Goal: Task Accomplishment & Management: Complete application form

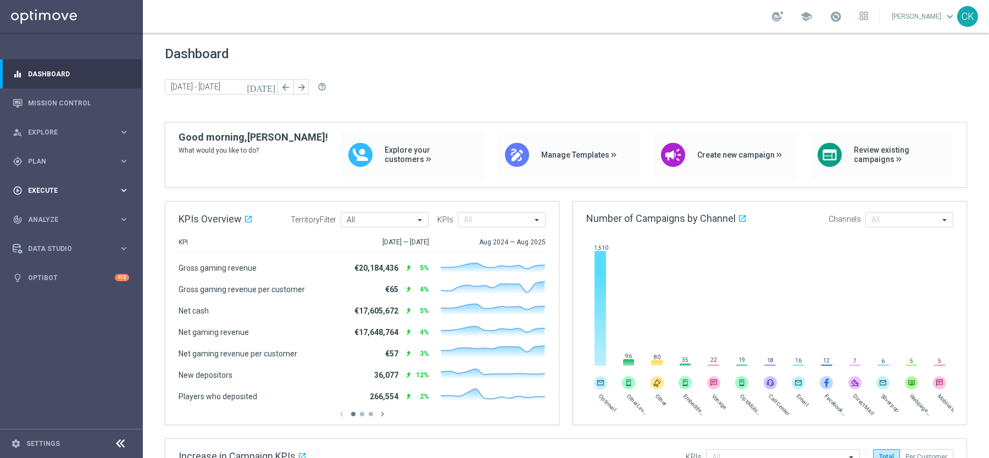
click at [43, 193] on div "play_circle_outline Execute" at bounding box center [66, 191] width 106 height 10
click at [47, 212] on link "Campaign Builder" at bounding box center [72, 213] width 86 height 9
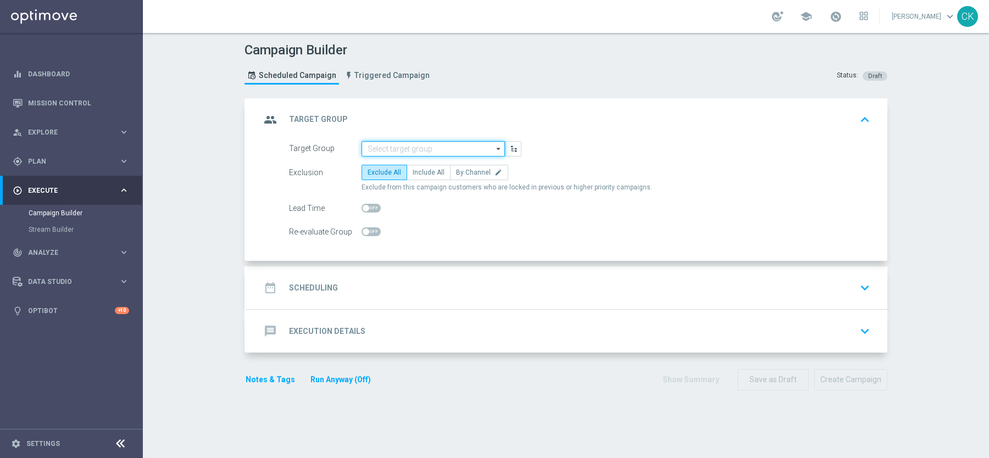
click at [431, 143] on input at bounding box center [433, 148] width 143 height 15
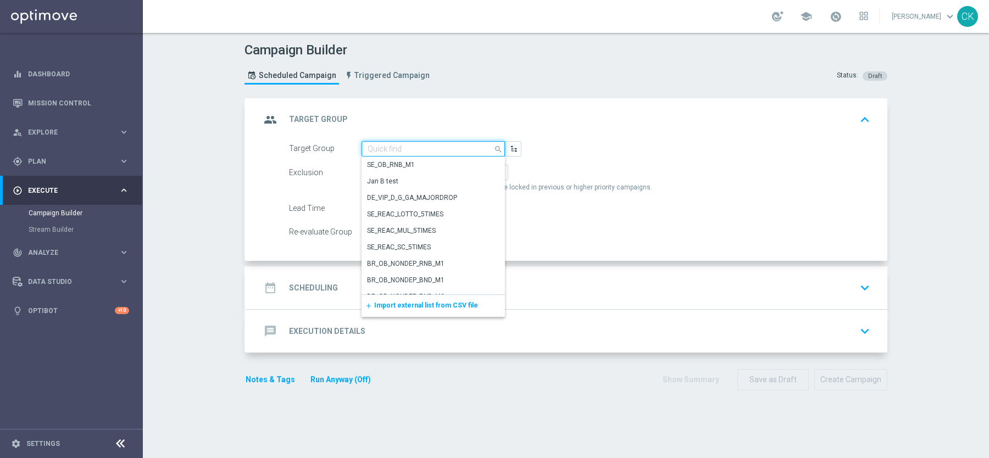
paste input "de_AT_TGT_NVIP_EM_TAC_LT__ACTIVE_645"
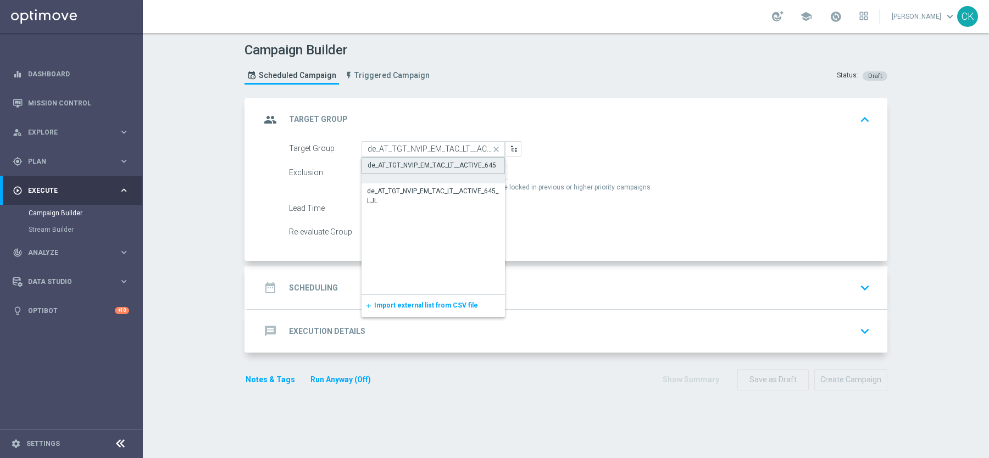
click at [414, 161] on div "de_AT_TGT_NVIP_EM_TAC_LT__ACTIVE_645" at bounding box center [432, 166] width 129 height 10
type input "de_AT_TGT_NVIP_EM_TAC_LT__ACTIVE_645"
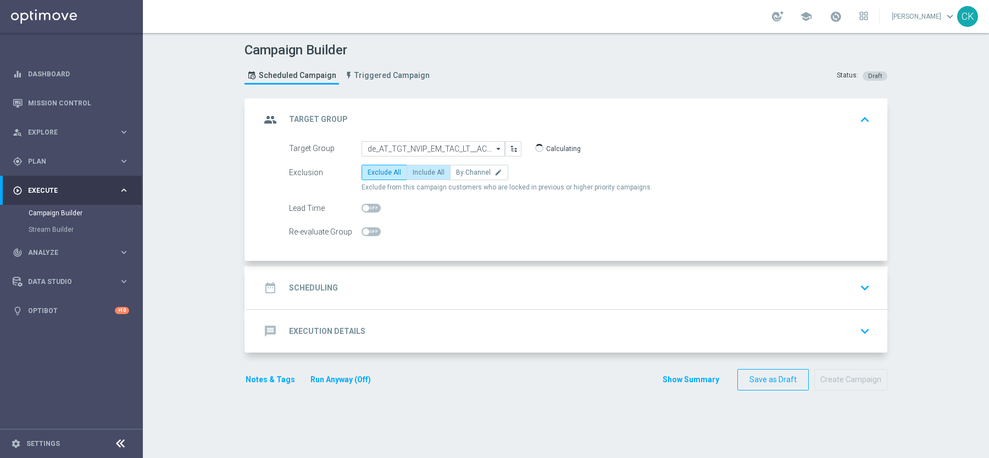
click at [426, 171] on span "Include All" at bounding box center [429, 173] width 32 height 8
click at [420, 171] on input "Include All" at bounding box center [416, 174] width 7 height 7
radio input "true"
click at [367, 208] on span at bounding box center [366, 208] width 7 height 7
click at [367, 208] on input "checkbox" at bounding box center [371, 208] width 19 height 9
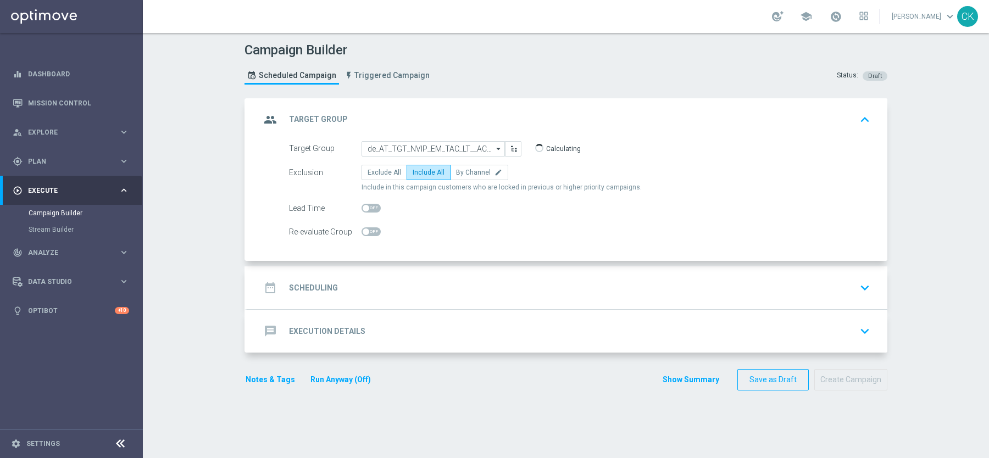
checkbox input "true"
click at [320, 283] on h2 "Scheduling" at bounding box center [313, 288] width 49 height 10
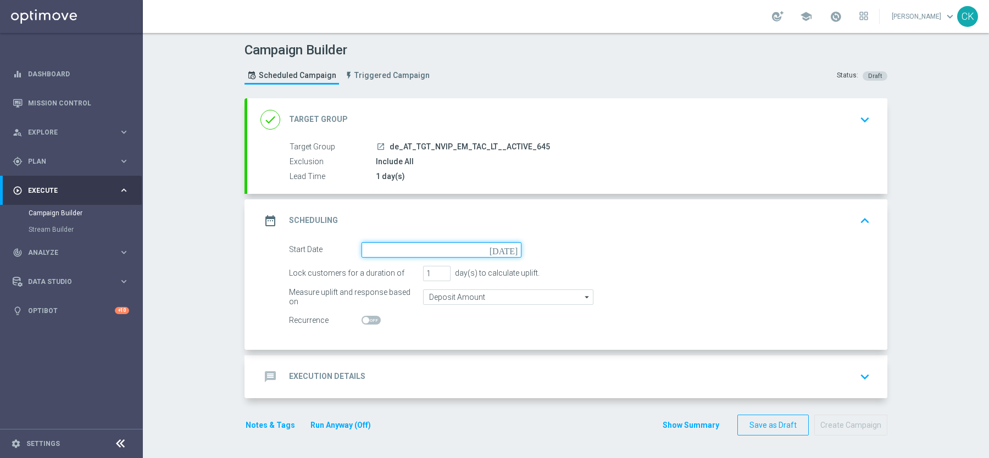
click at [405, 252] on input at bounding box center [442, 249] width 160 height 15
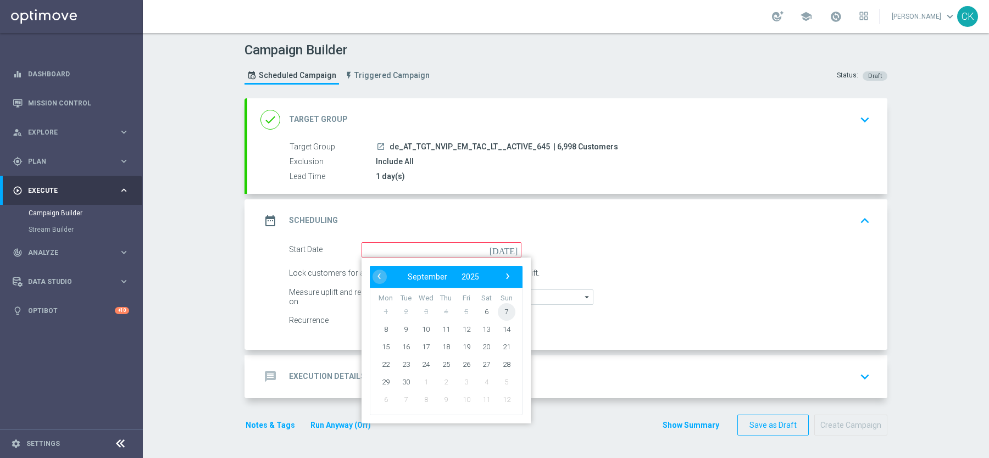
click at [507, 308] on span "7" at bounding box center [507, 312] width 18 height 18
type input "07 Sep 2025"
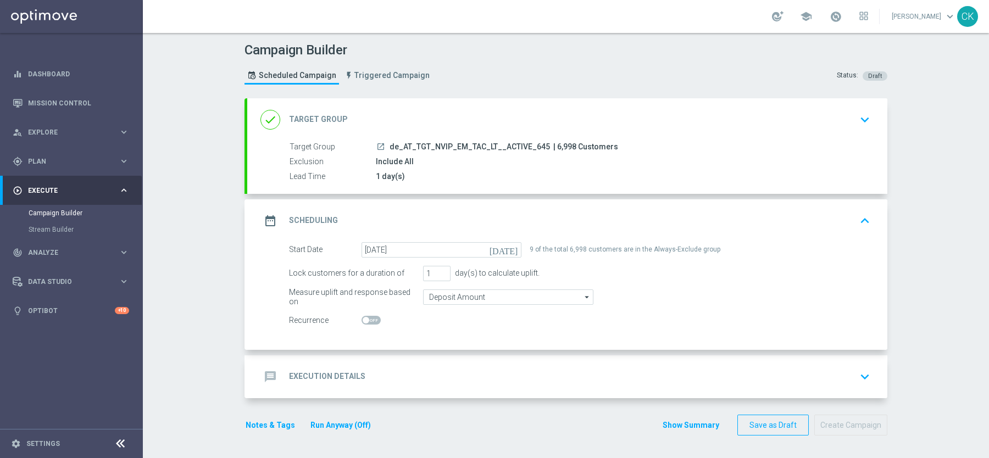
click at [309, 373] on h2 "Execution Details" at bounding box center [327, 377] width 76 height 10
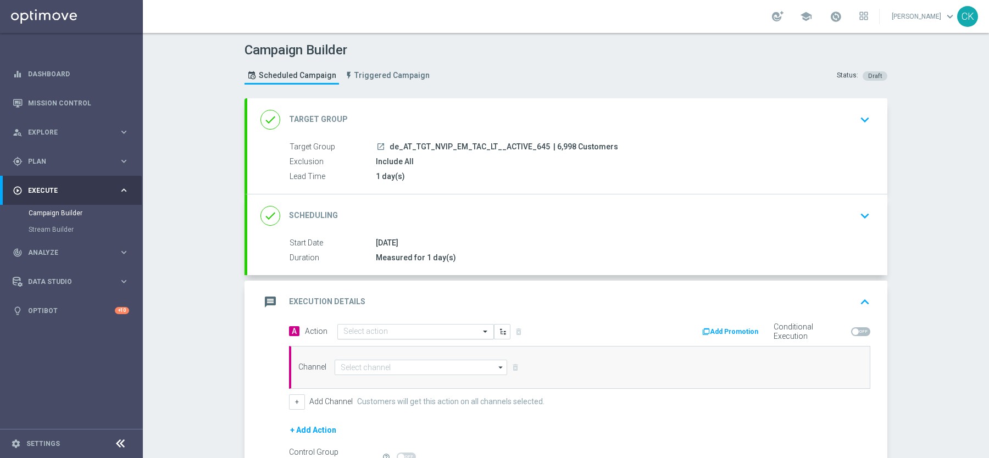
click at [382, 328] on input "text" at bounding box center [405, 332] width 123 height 9
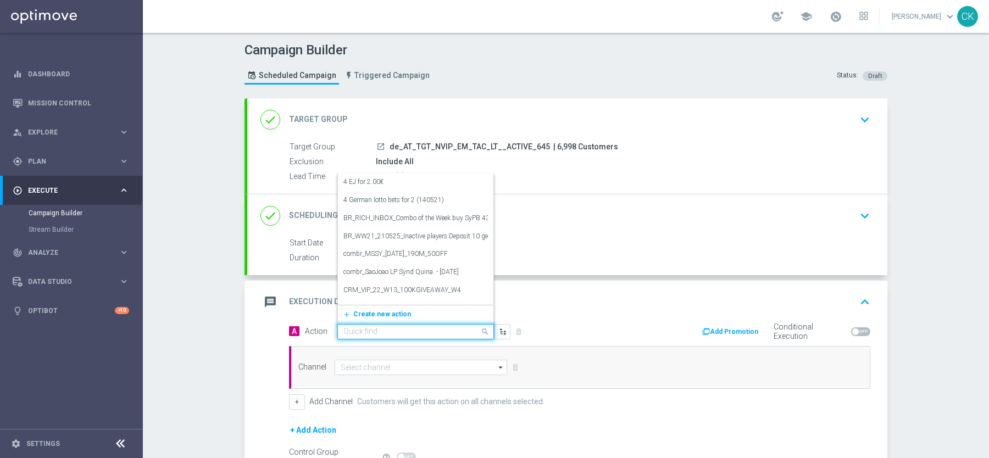
paste input "9 lines AT Lotto & extra game with 20% off"
type input "9 lines AT Lotto & extra game with 20% off"
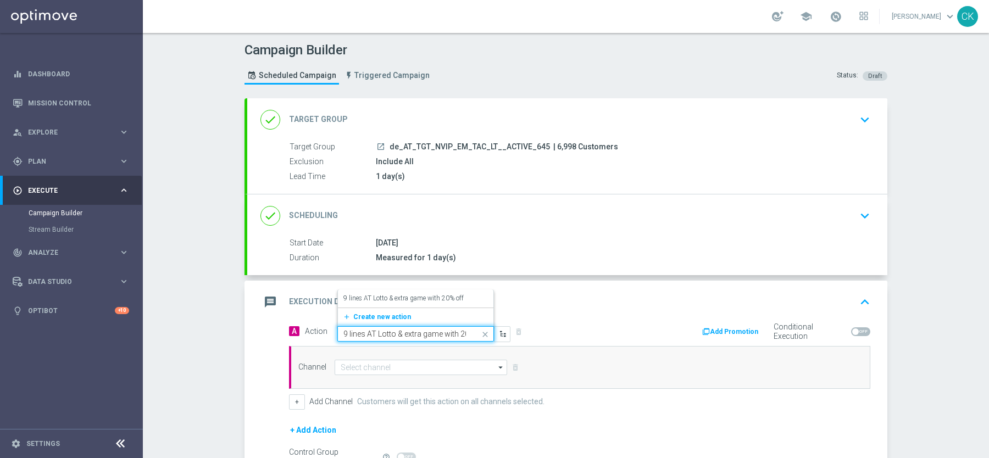
scroll to position [0, 18]
click at [422, 298] on label "9 lines AT Lotto & extra game with 20% off" at bounding box center [404, 298] width 120 height 9
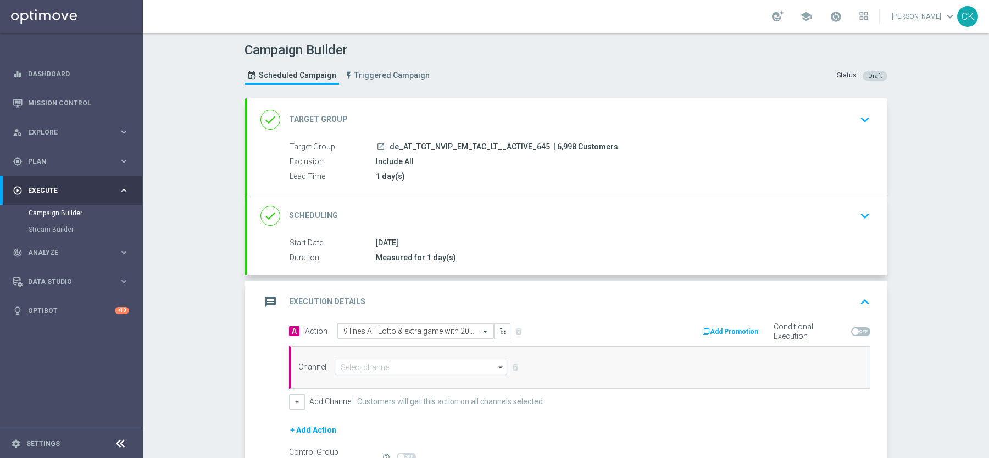
scroll to position [0, 0]
click at [362, 368] on input at bounding box center [421, 367] width 173 height 15
click at [363, 412] on div "Optimail" at bounding box center [353, 417] width 25 height 10
type input "Optimail"
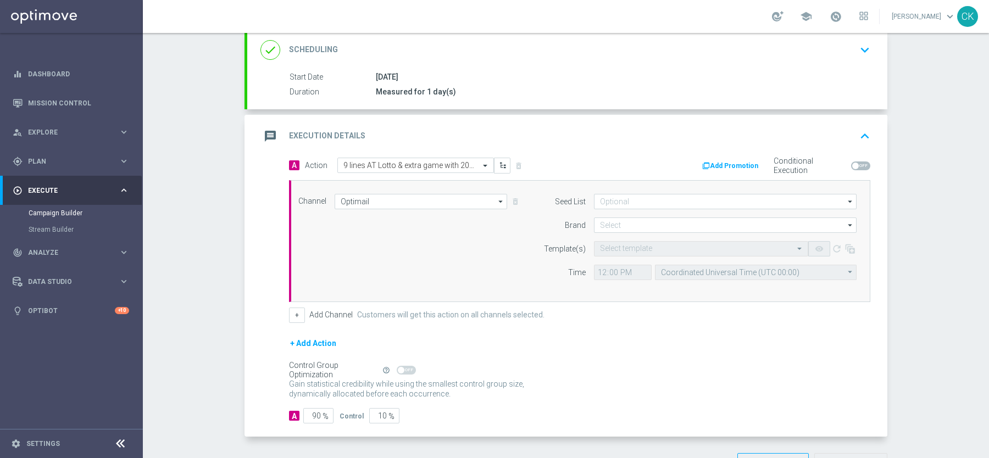
scroll to position [182, 0]
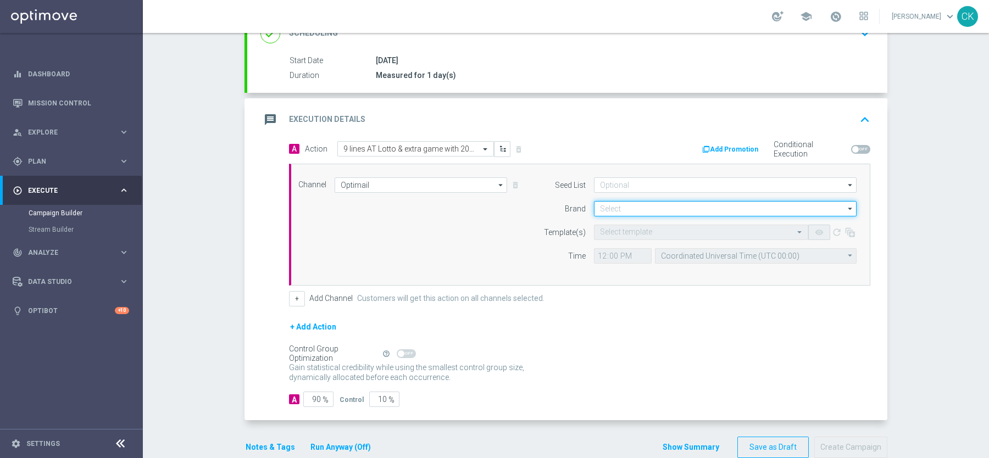
click at [633, 204] on input at bounding box center [725, 208] width 263 height 15
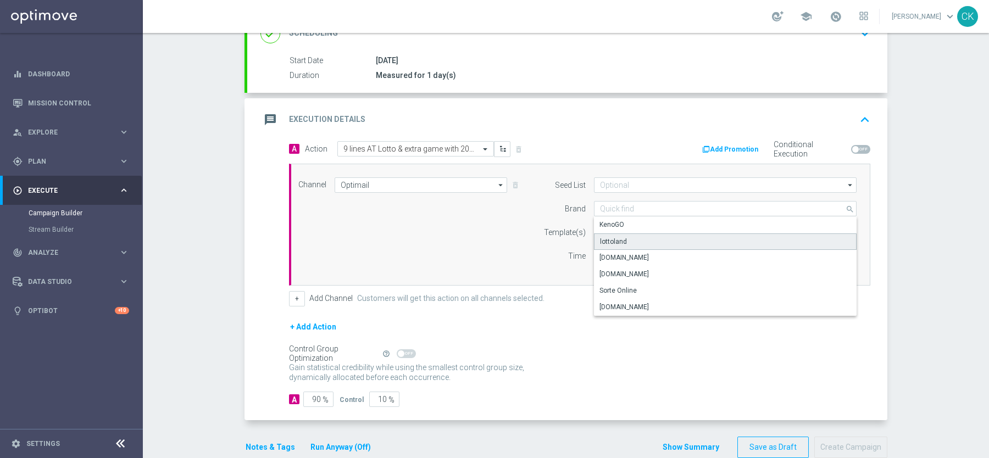
click at [633, 234] on div "lottoland" at bounding box center [725, 242] width 263 height 16
type input "lottoland"
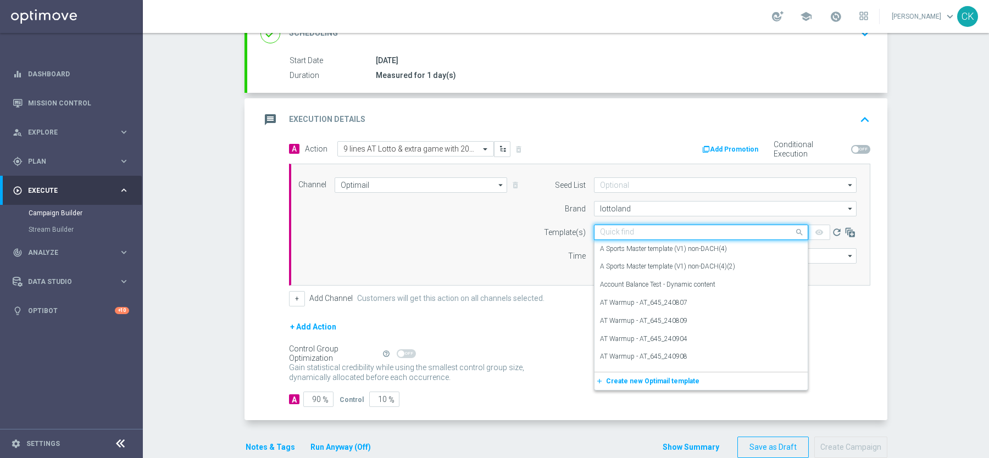
click at [617, 229] on input "text" at bounding box center [690, 232] width 180 height 9
paste input "AT__645_ACTIVE_250907__NVIP_EMA_TAC_LT"
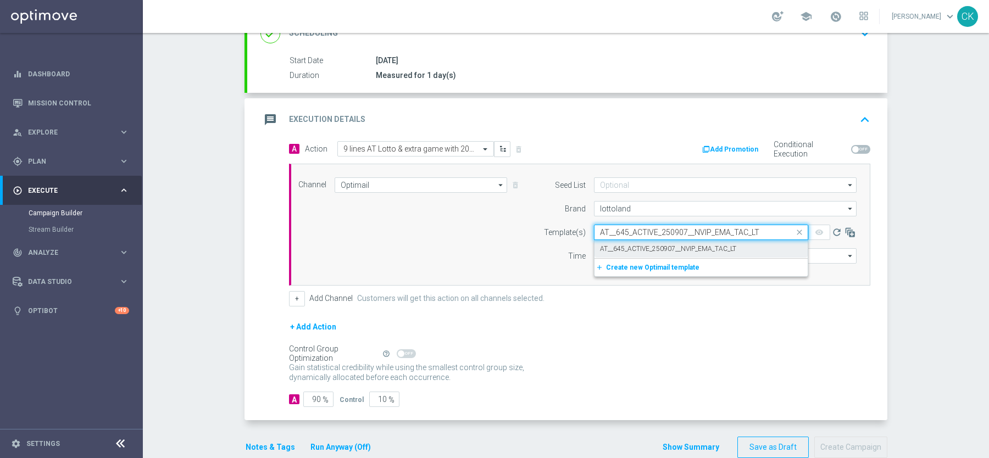
click at [617, 245] on label "AT__645_ACTIVE_250907__NVIP_EMA_TAC_LT" at bounding box center [668, 249] width 136 height 9
type input "AT__645_ACTIVE_250907__NVIP_EMA_TAC_LT"
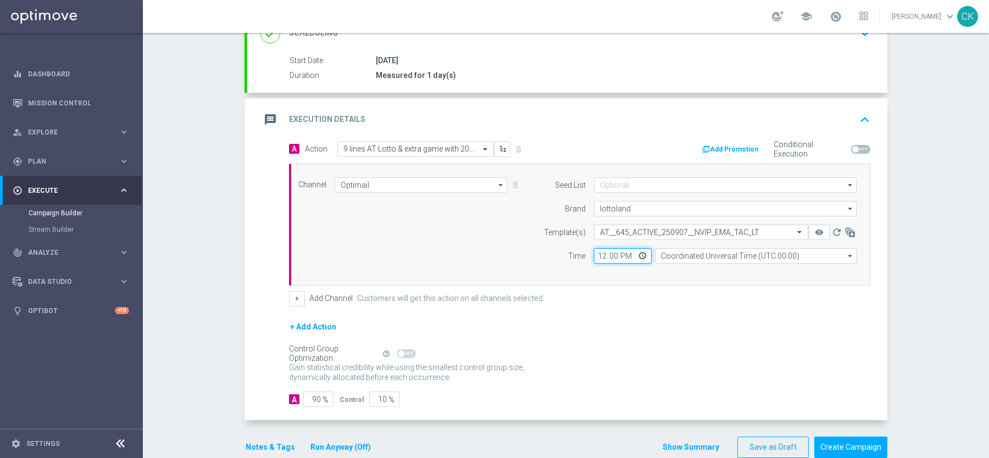
click at [601, 258] on input "12:00" at bounding box center [623, 255] width 58 height 15
click at [601, 255] on input "06:00" at bounding box center [623, 255] width 58 height 15
type input "08:00"
click at [622, 292] on div "+ Add Channel Customers will get this action on all channels selected." at bounding box center [580, 298] width 582 height 15
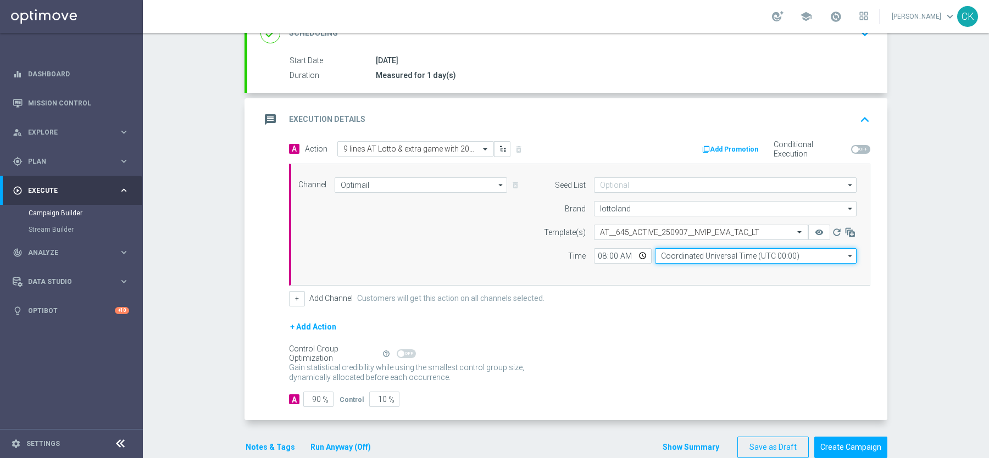
click at [822, 253] on input "Coordinated Universal Time (UTC 00:00)" at bounding box center [756, 255] width 202 height 15
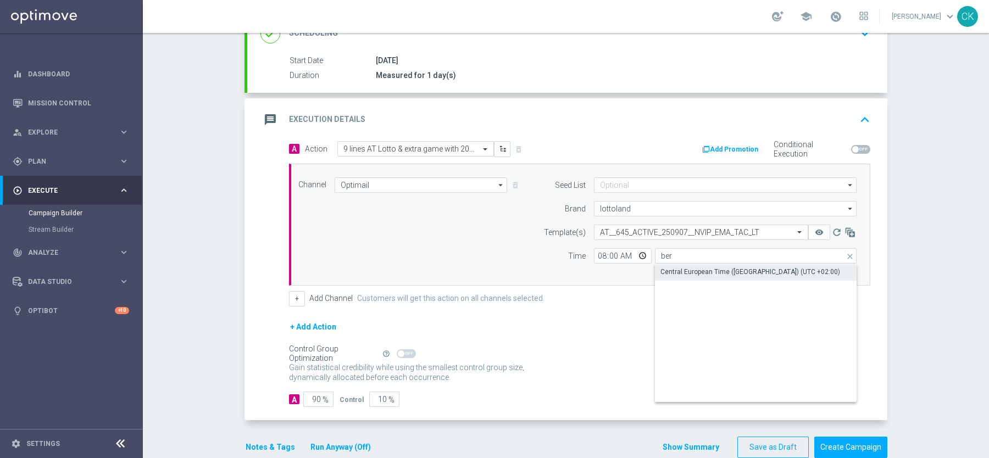
click at [723, 268] on div "Central European Time (Berlin) (UTC +02:00)" at bounding box center [751, 272] width 180 height 10
type input "Central European Time (Berlin) (UTC +02:00)"
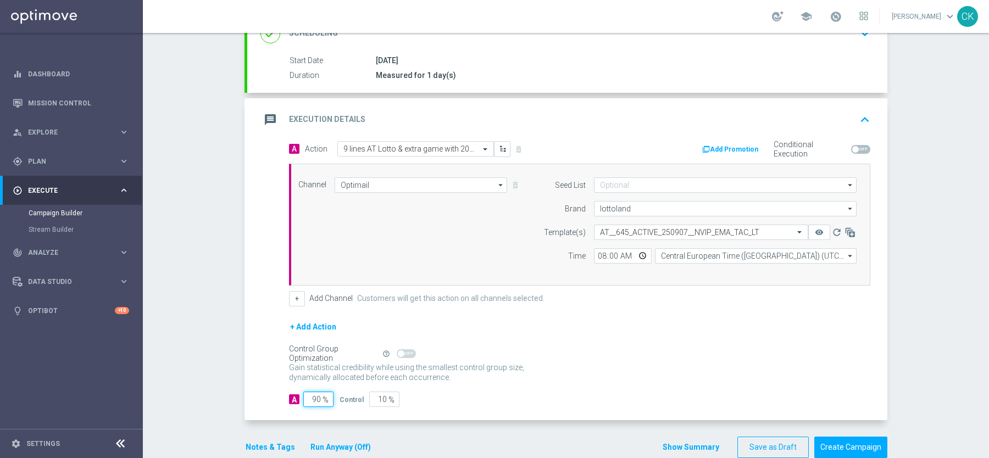
click at [321, 395] on input "90" at bounding box center [318, 399] width 30 height 15
type input "9"
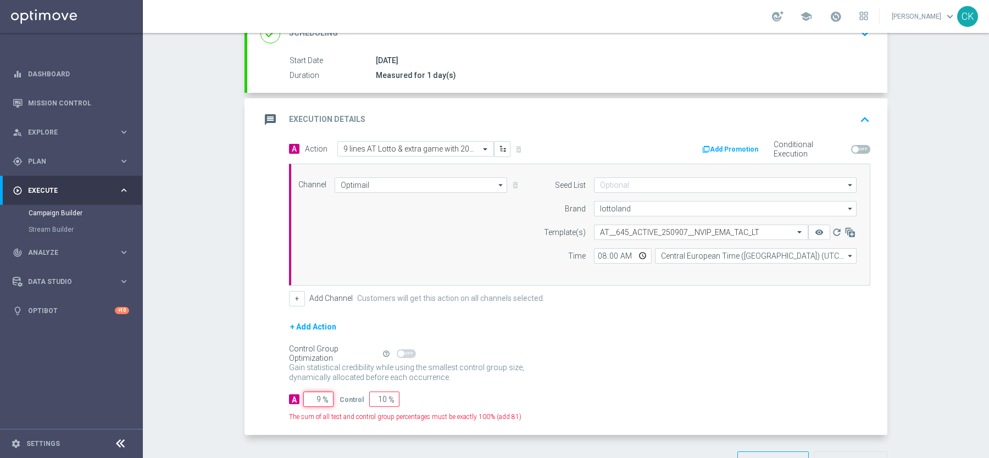
type input "91"
type input "99"
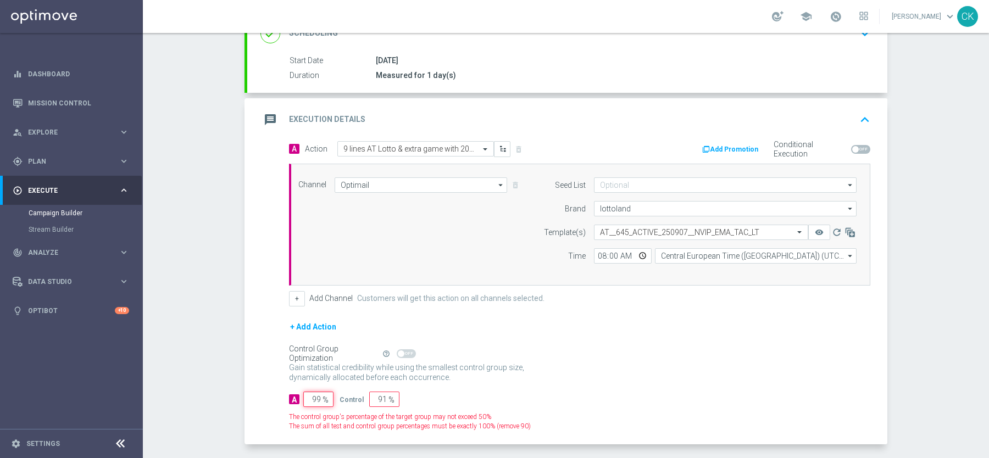
type input "1"
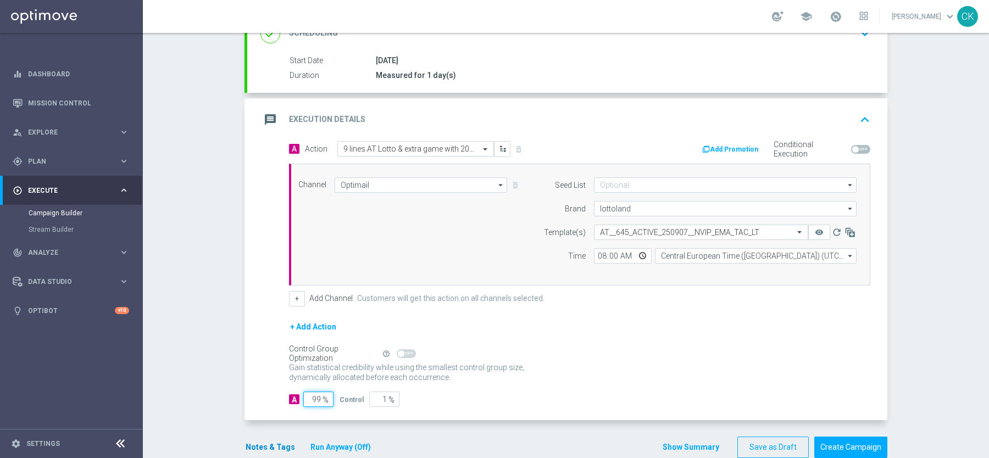
type input "99"
click at [262, 443] on button "Notes & Tags" at bounding box center [271, 448] width 52 height 14
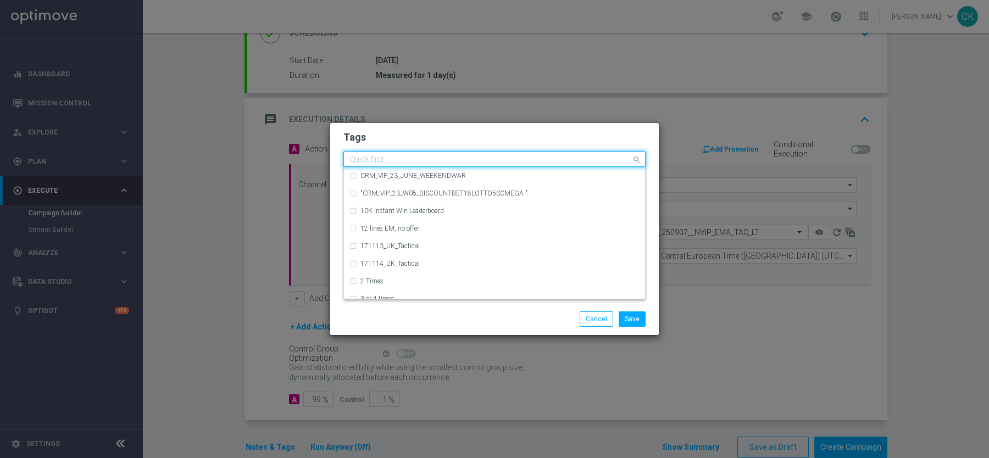
click at [382, 162] on input "text" at bounding box center [491, 160] width 282 height 9
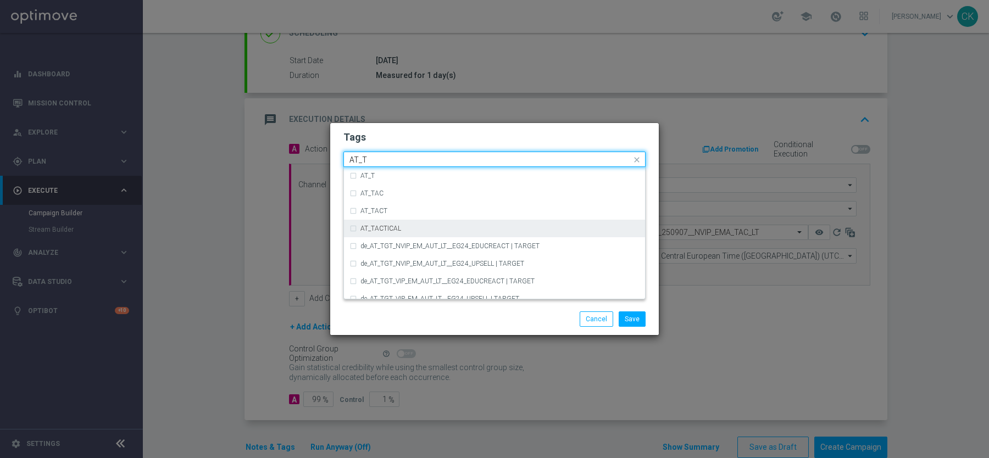
click at [399, 228] on label "AT_TACTICAL" at bounding box center [381, 228] width 41 height 7
type input "AT_T"
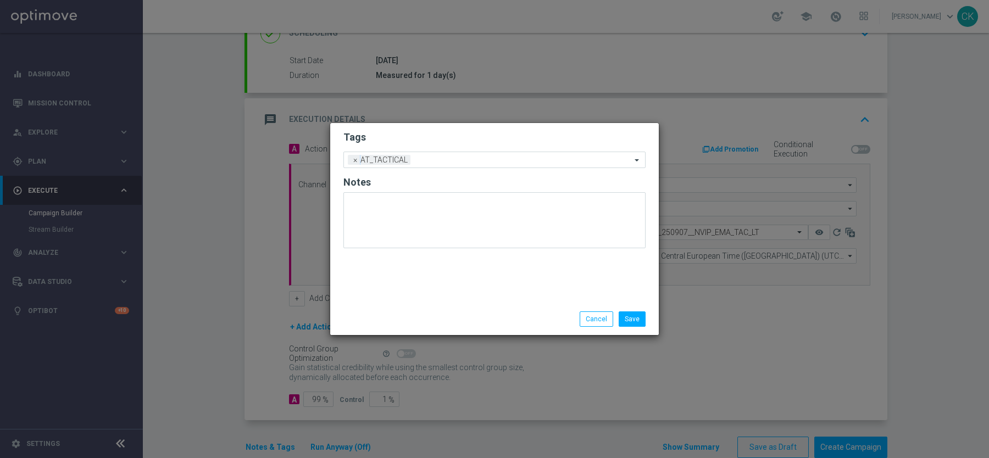
click at [469, 310] on div "Save Cancel" at bounding box center [494, 319] width 329 height 32
click at [631, 315] on button "Save" at bounding box center [632, 319] width 27 height 15
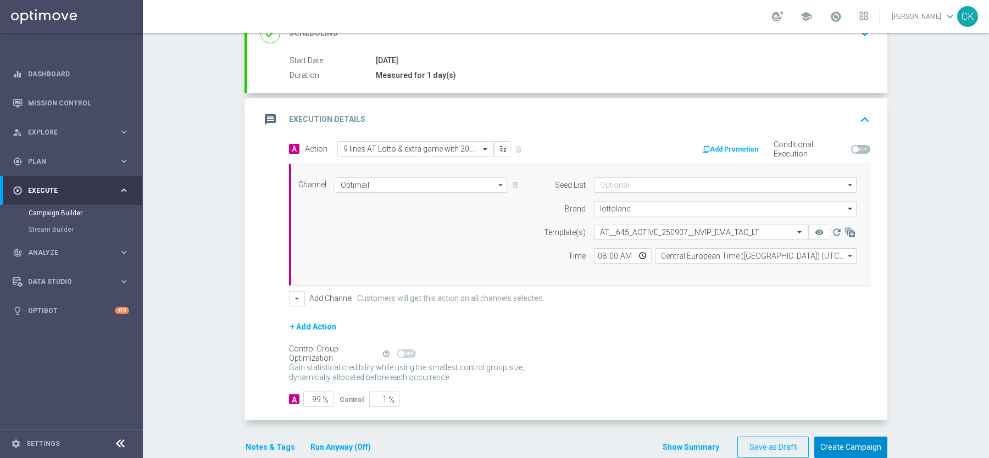
click at [854, 445] on button "Create Campaign" at bounding box center [851, 447] width 73 height 21
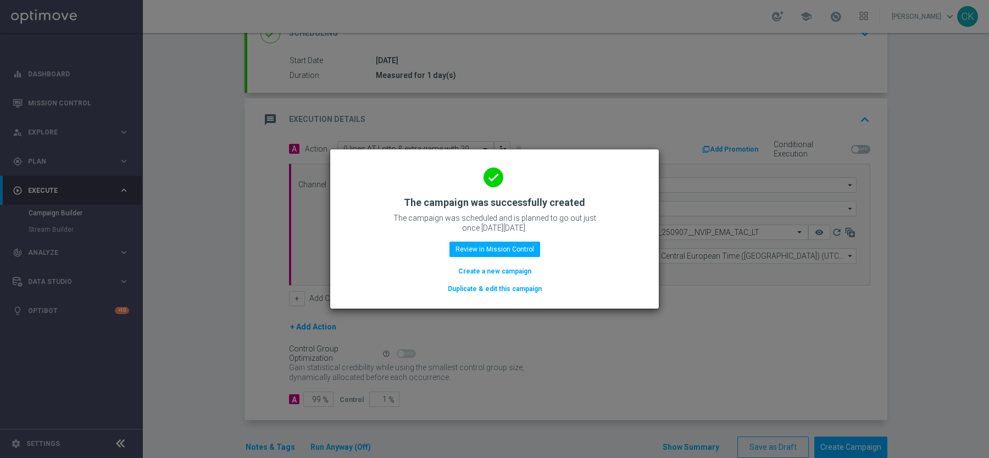
click at [490, 271] on button "Create a new campaign" at bounding box center [494, 271] width 75 height 12
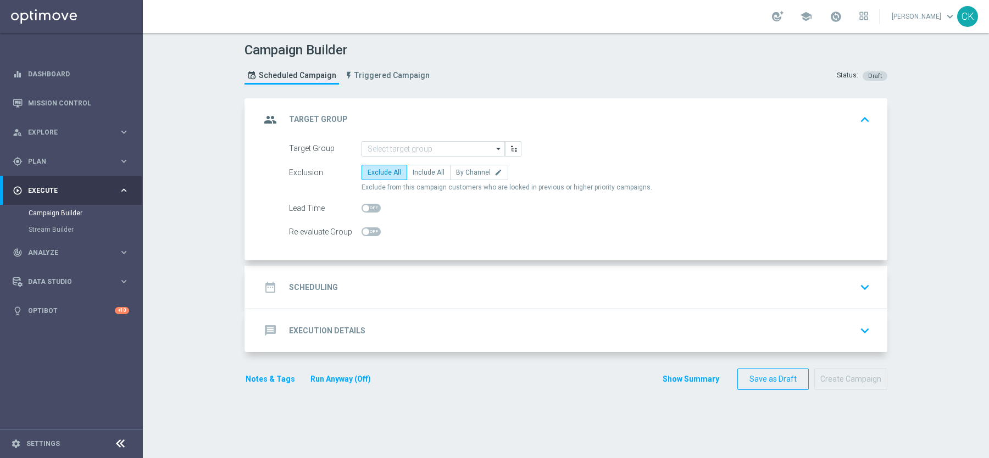
scroll to position [0, 0]
click at [42, 155] on div "gps_fixed Plan keyboard_arrow_right" at bounding box center [71, 161] width 142 height 29
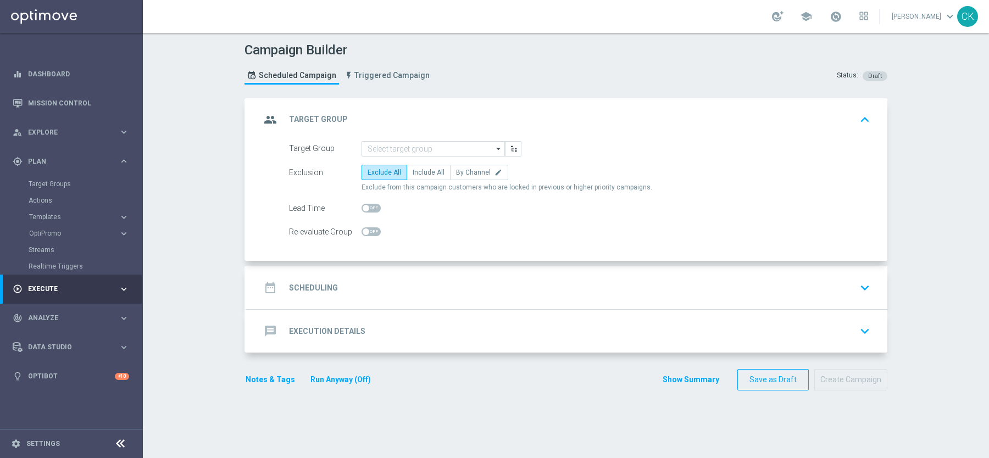
click at [45, 211] on accordion "Templates keyboard_arrow_right Optimail OptiMobile In-App OptiMobile Push Embed…" at bounding box center [85, 217] width 113 height 16
click at [43, 221] on button "Templates keyboard_arrow_right" at bounding box center [79, 217] width 101 height 9
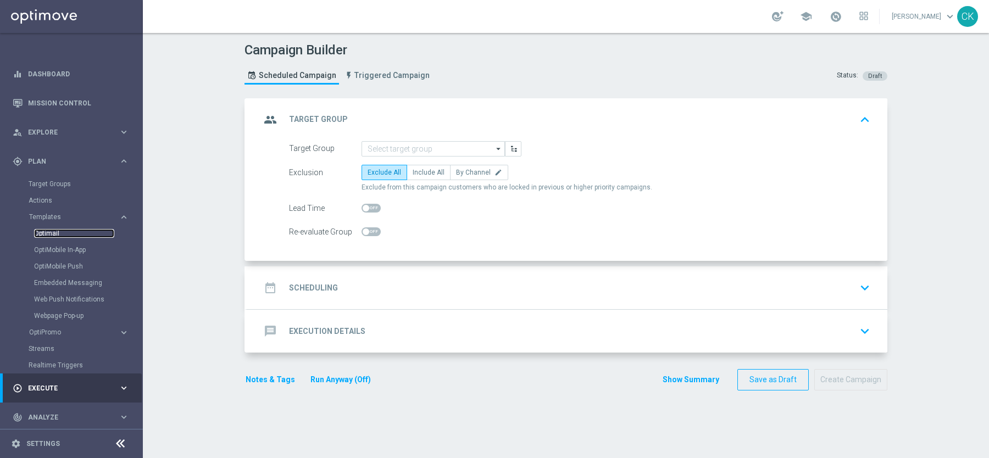
click at [47, 231] on link "Optimail" at bounding box center [74, 233] width 80 height 9
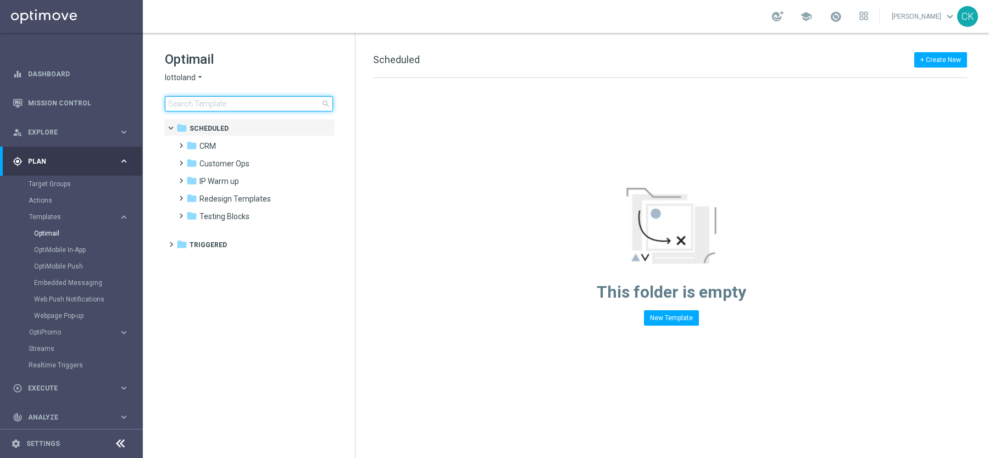
click at [245, 103] on input at bounding box center [249, 103] width 168 height 15
type input "0907"
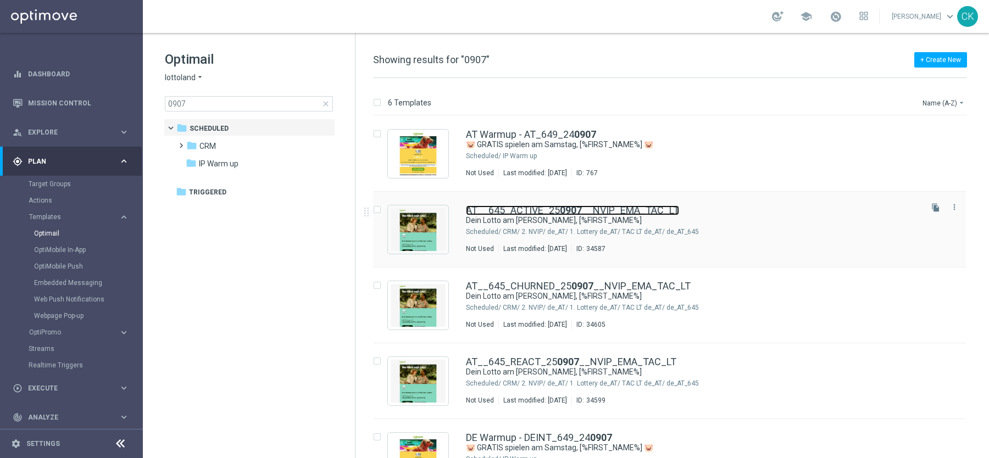
click at [516, 211] on link "AT__645_ACTIVE_25 0907 __NVIP_EMA_TAC_LT" at bounding box center [572, 211] width 213 height 10
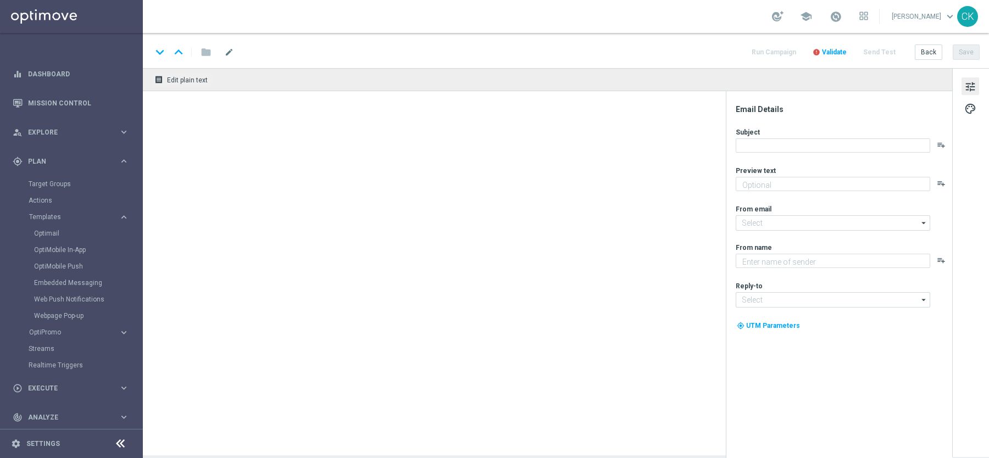
type textarea "20 % Rabatt sichern."
type input "mail@crm.lottoland.com"
type textarea "Lottoland"
type input "service@lottoland.com"
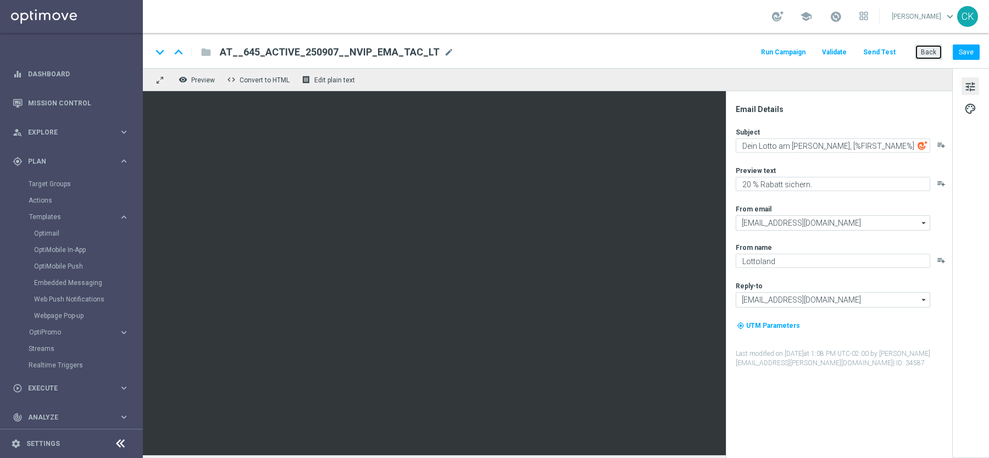
click at [926, 56] on button "Back" at bounding box center [928, 52] width 27 height 15
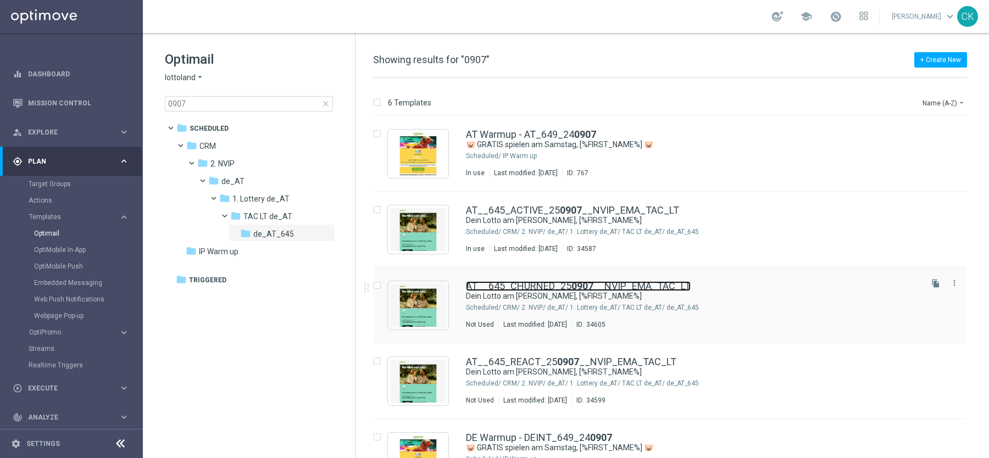
click at [538, 284] on link "AT__645_CHURNED_25 0907 __NVIP_EMA_TAC_LT" at bounding box center [578, 286] width 225 height 10
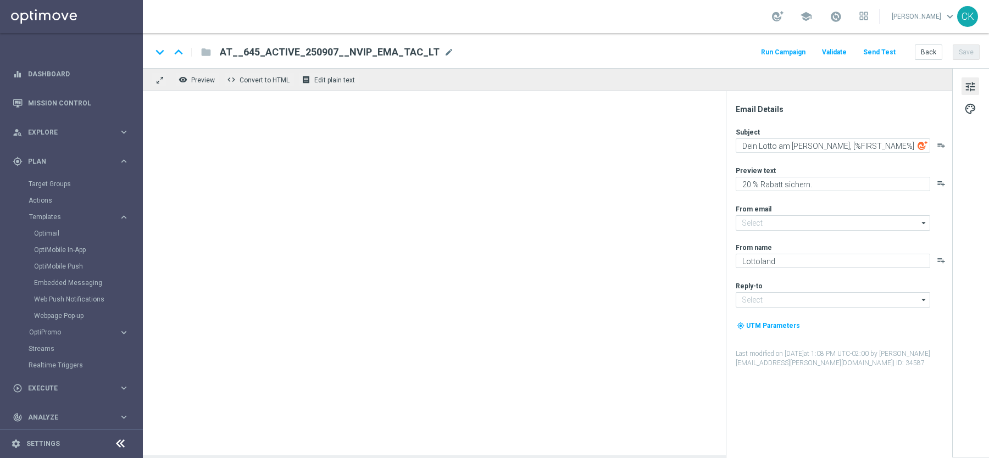
type input "mail@crm.lottoland.com"
type input "service@lottoland.com"
type textarea "30 % Rabatt sichern."
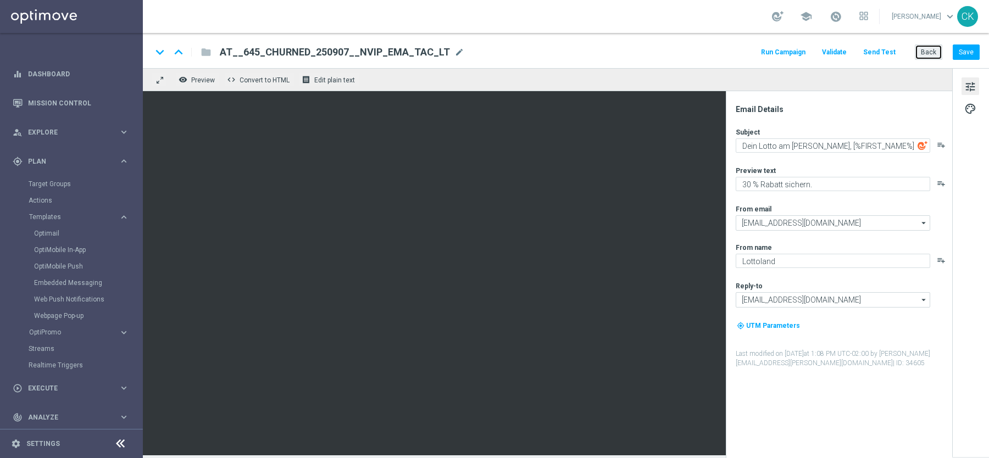
click at [938, 53] on button "Back" at bounding box center [928, 52] width 27 height 15
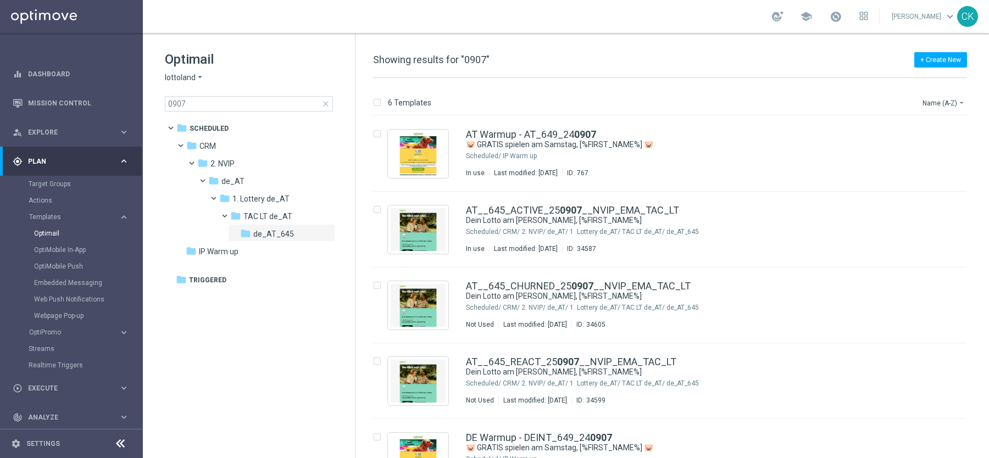
click at [328, 104] on span "close" at bounding box center [326, 103] width 9 height 9
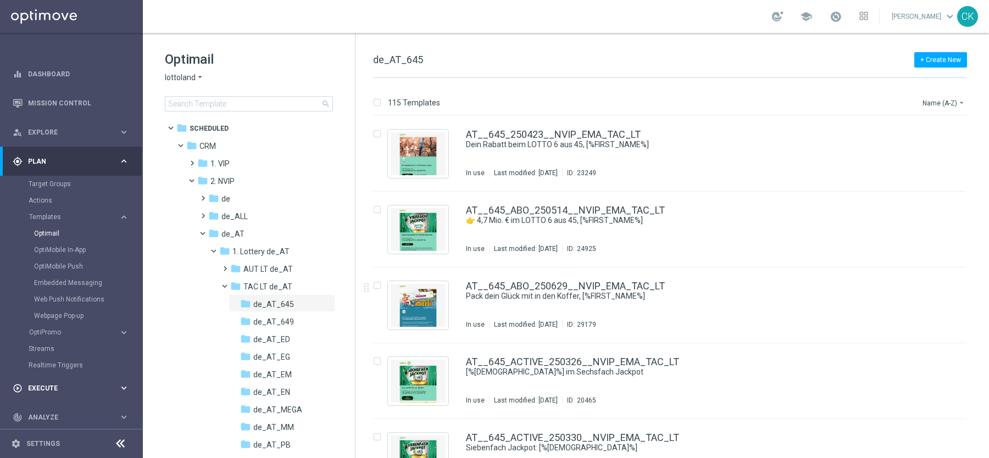
click at [42, 385] on span "Execute" at bounding box center [73, 388] width 91 height 7
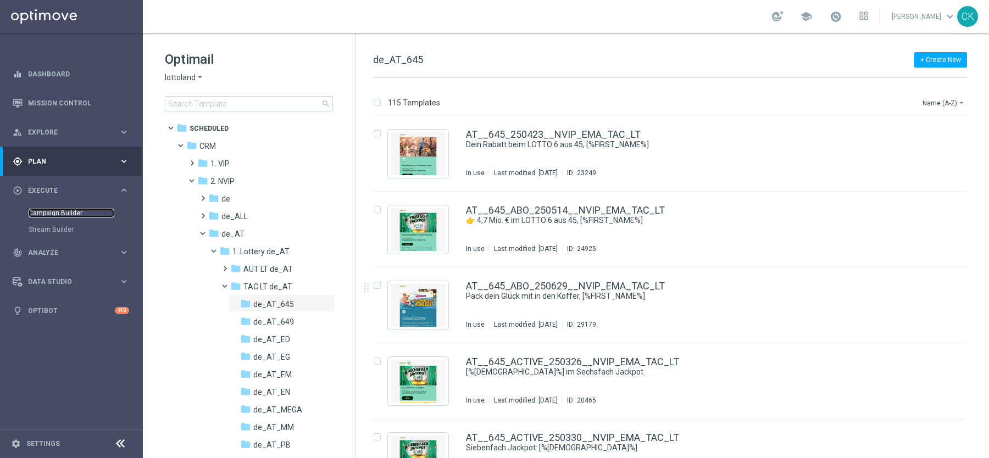
click at [57, 211] on link "Campaign Builder" at bounding box center [72, 213] width 86 height 9
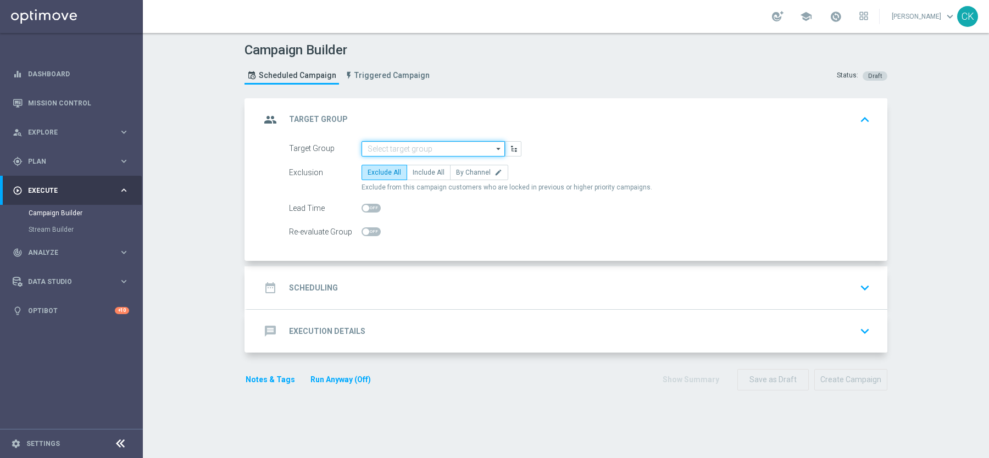
click at [417, 145] on input at bounding box center [433, 148] width 143 height 15
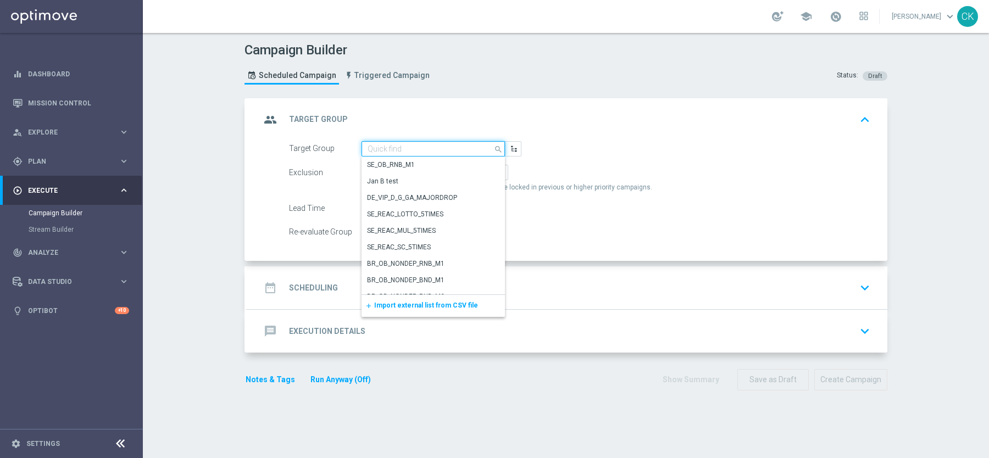
paste input "de_AT_TGT_NVIP_EM_TAC_LT__REACTIVATED_645"
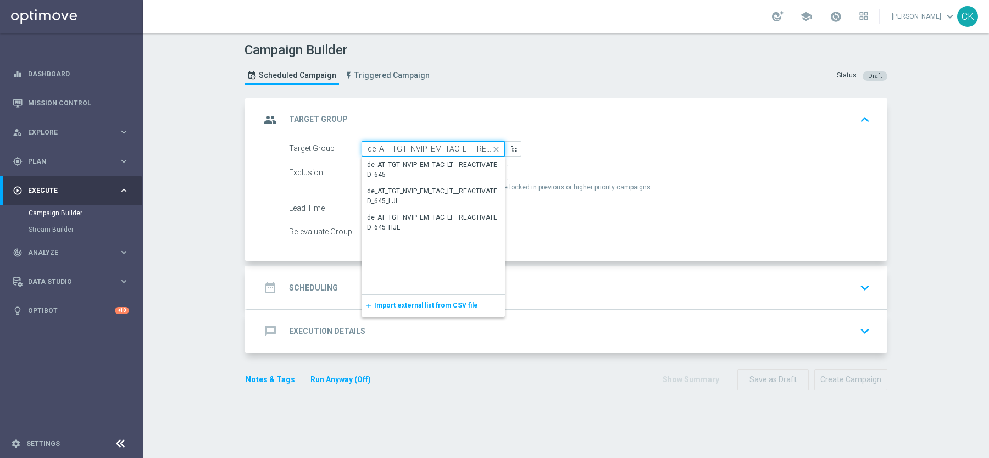
scroll to position [0, 46]
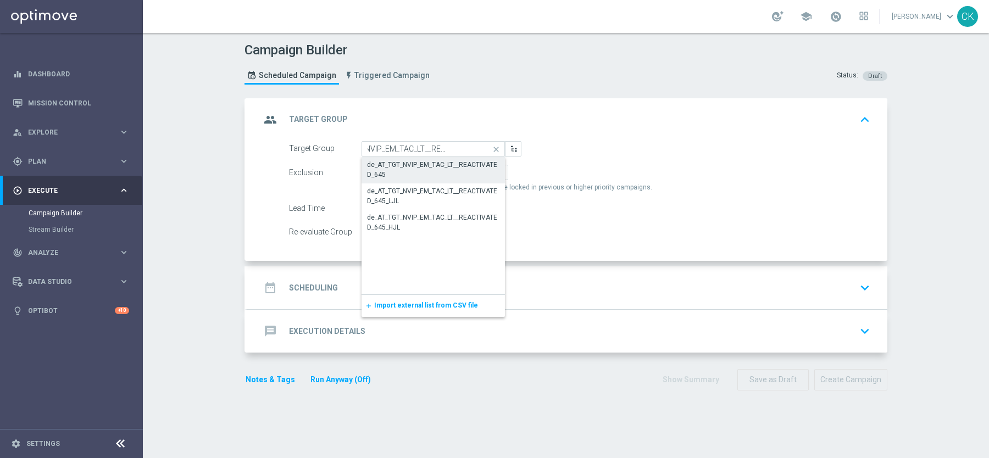
click at [406, 169] on div "de_AT_TGT_NVIP_EM_TAC_LT__REACTIVATED_645" at bounding box center [433, 170] width 132 height 20
type input "de_AT_TGT_NVIP_EM_TAC_LT__REACTIVATED_645"
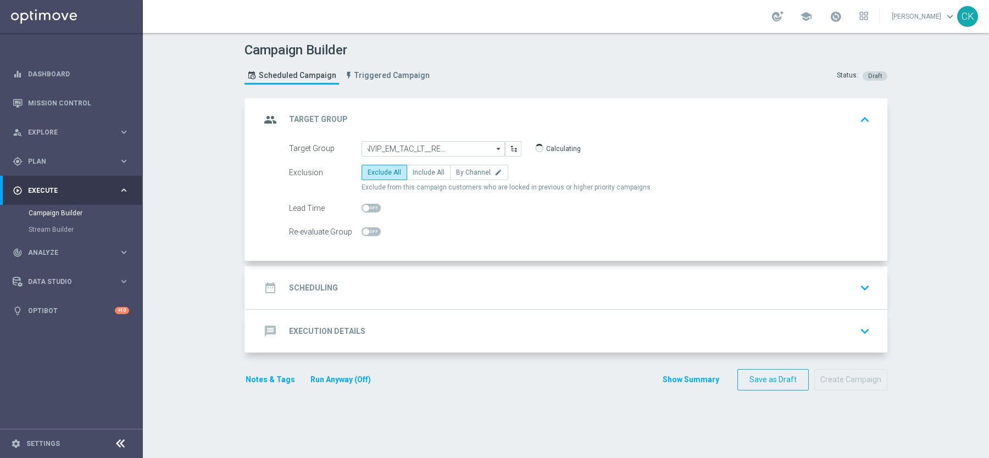
scroll to position [0, 0]
click at [425, 166] on label "Include All" at bounding box center [429, 172] width 44 height 15
click at [420, 171] on input "Include All" at bounding box center [416, 174] width 7 height 7
radio input "true"
click at [366, 209] on span at bounding box center [366, 208] width 7 height 7
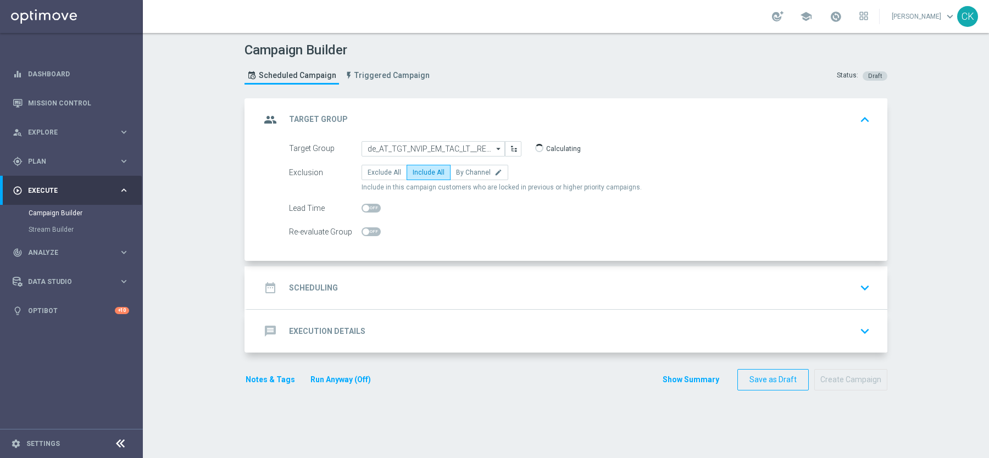
click at [366, 209] on input "checkbox" at bounding box center [371, 208] width 19 height 9
checkbox input "true"
click at [307, 287] on h2 "Scheduling" at bounding box center [313, 288] width 49 height 10
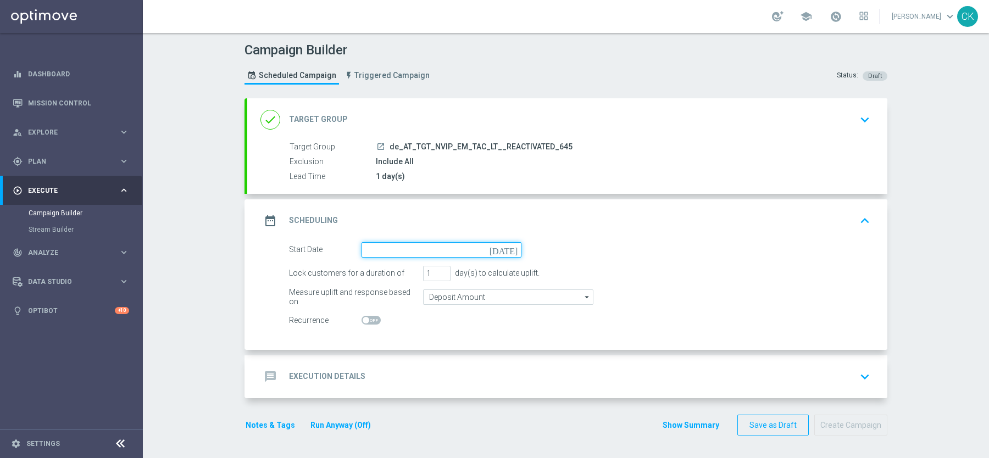
click at [403, 246] on input at bounding box center [442, 249] width 160 height 15
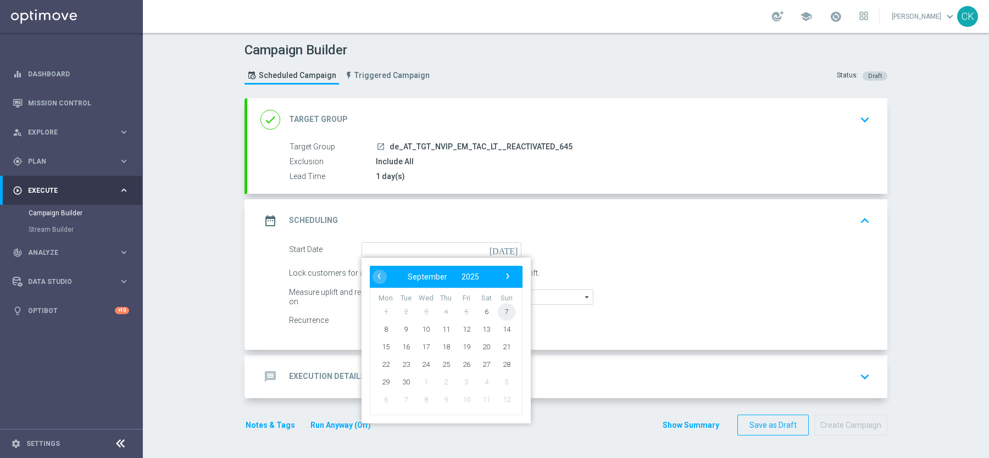
click at [508, 305] on span "7" at bounding box center [507, 312] width 18 height 18
type input "07 Sep 2025"
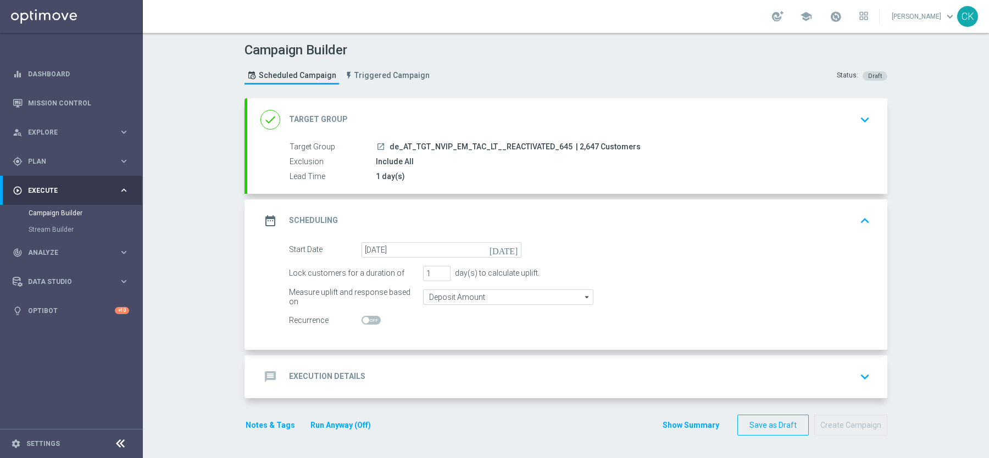
click at [318, 369] on div "message Execution Details" at bounding box center [313, 377] width 105 height 20
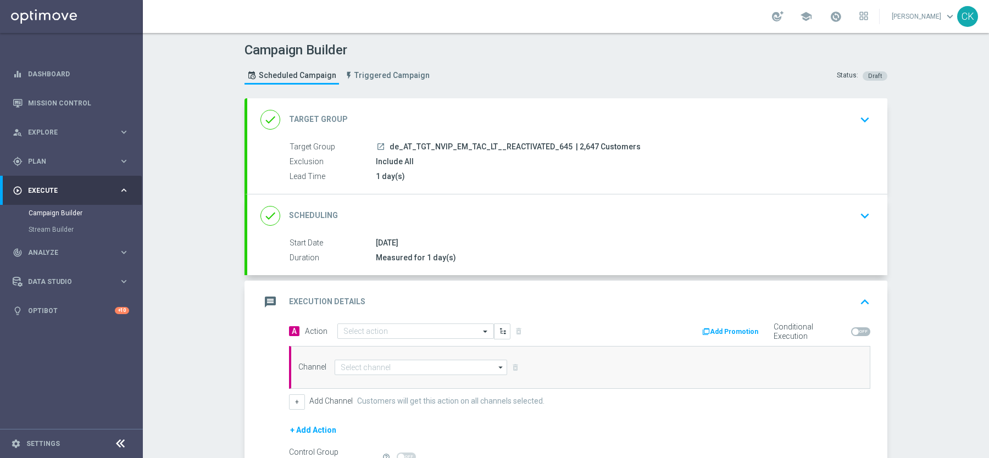
scroll to position [121, 0]
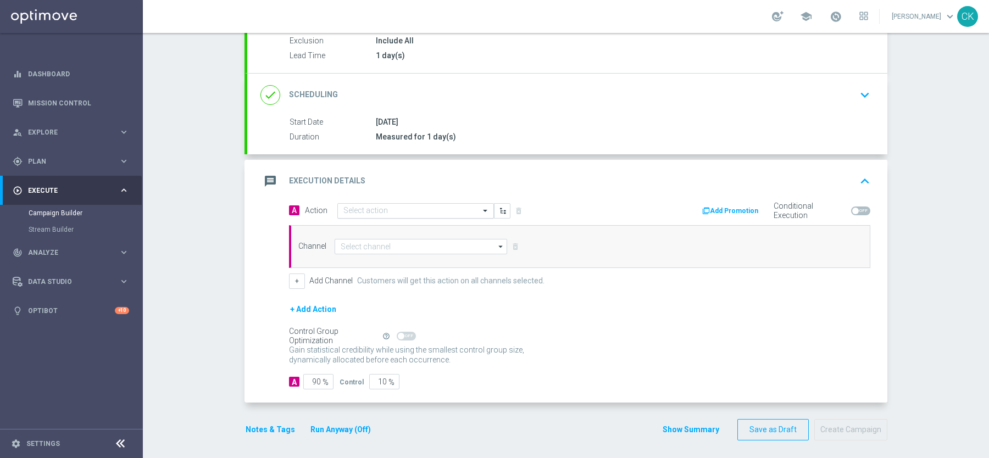
click at [379, 207] on input "text" at bounding box center [405, 211] width 123 height 9
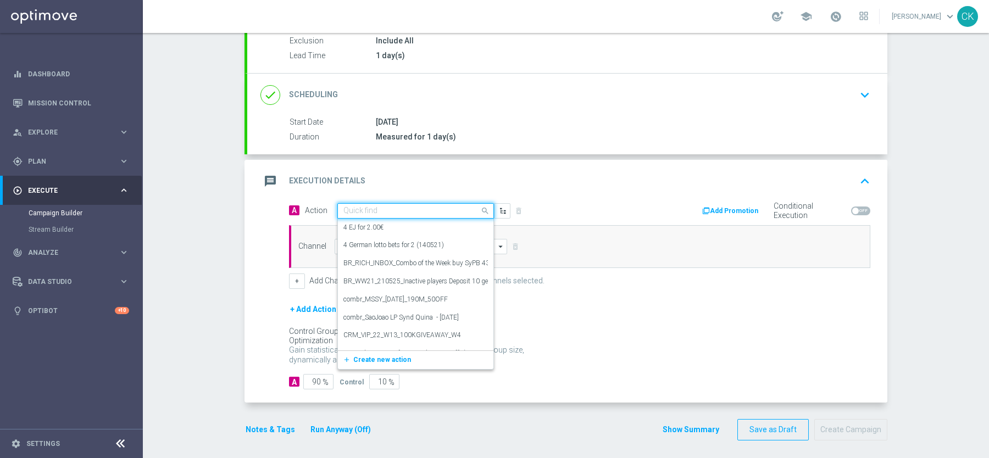
paste input "6 lines AT Lotto & extra game with 20% off"
type input "6 lines AT Lotto & extra game with 20% off"
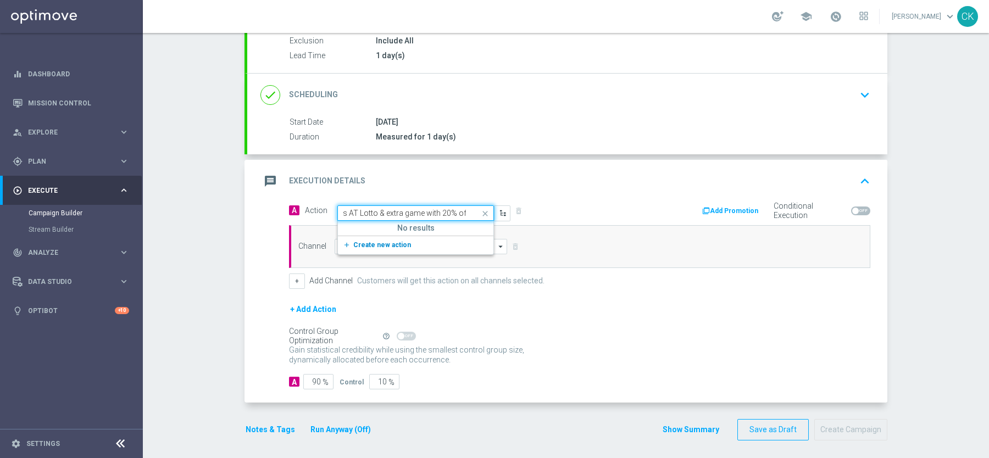
click at [353, 241] on span "Create new action" at bounding box center [382, 245] width 58 height 8
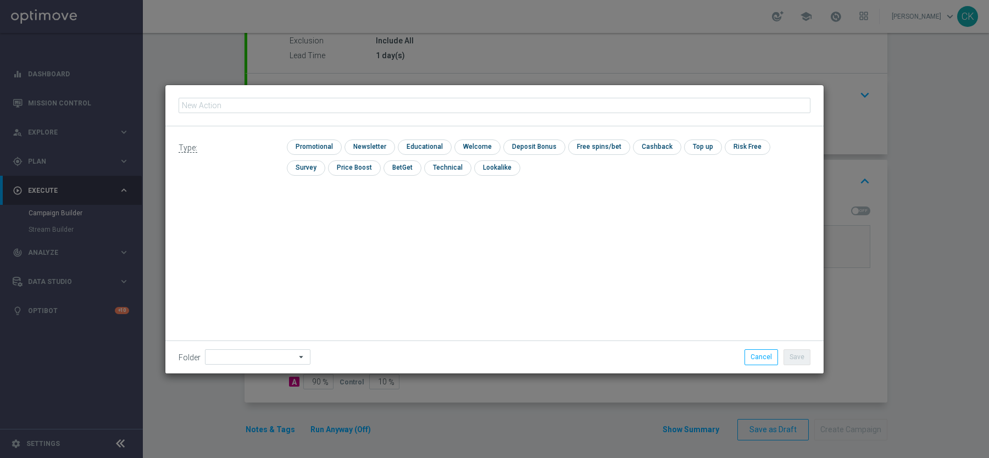
type input "6 lines AT Lotto & extra game with 20% off"
click at [313, 147] on input "checkbox" at bounding box center [313, 147] width 52 height 15
checkbox input "true"
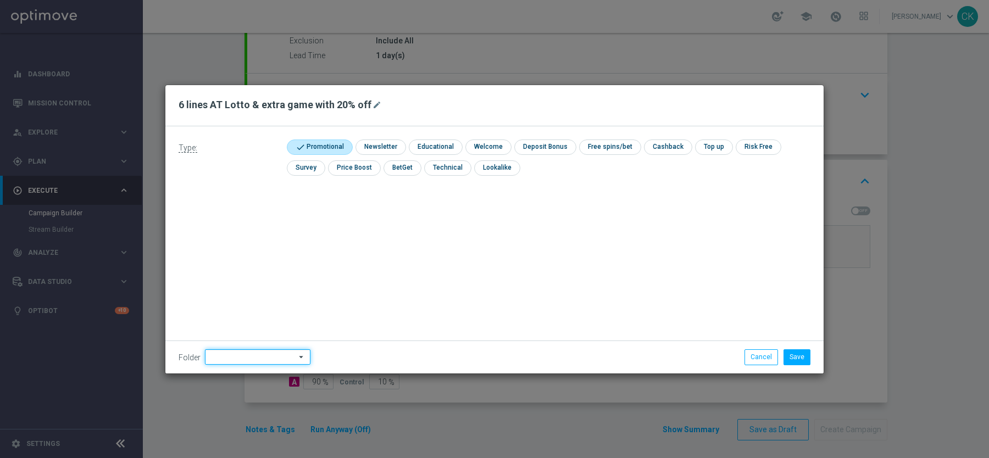
click at [242, 356] on input at bounding box center [258, 357] width 106 height 15
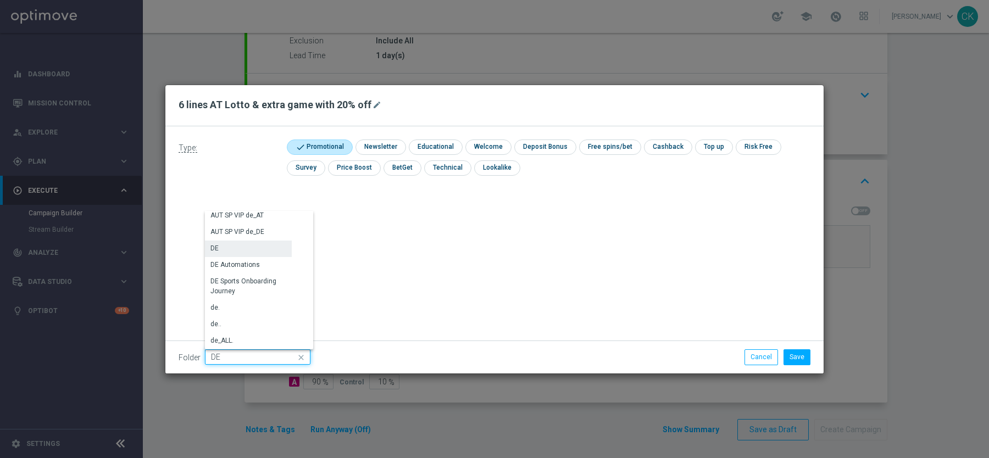
scroll to position [1124, 0]
click at [237, 245] on div "DE" at bounding box center [248, 250] width 87 height 16
type input "DE"
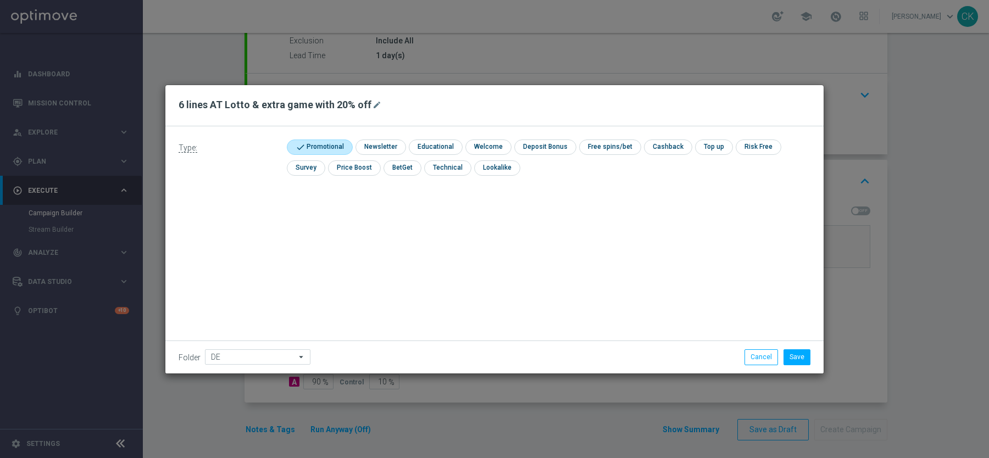
click at [239, 245] on div "Type: check Promotional check Newsletter check Educational check Welcome check …" at bounding box center [494, 249] width 659 height 247
click at [808, 355] on button "Save" at bounding box center [797, 357] width 27 height 15
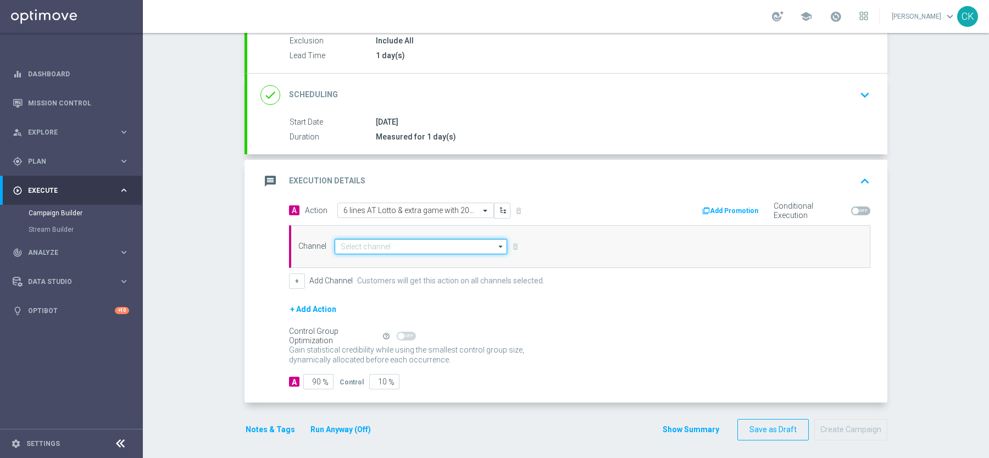
click at [416, 242] on input at bounding box center [421, 246] width 173 height 15
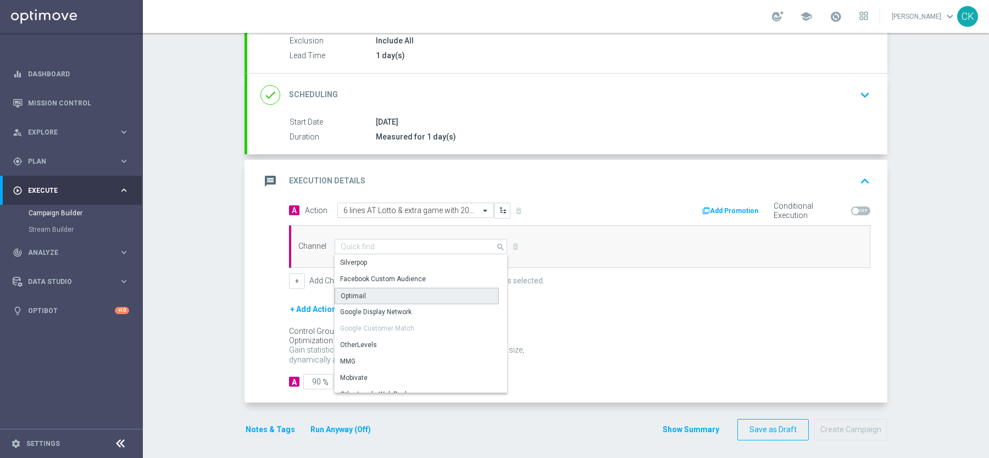
click at [387, 290] on div "Optimail" at bounding box center [417, 296] width 164 height 16
type input "Optimail"
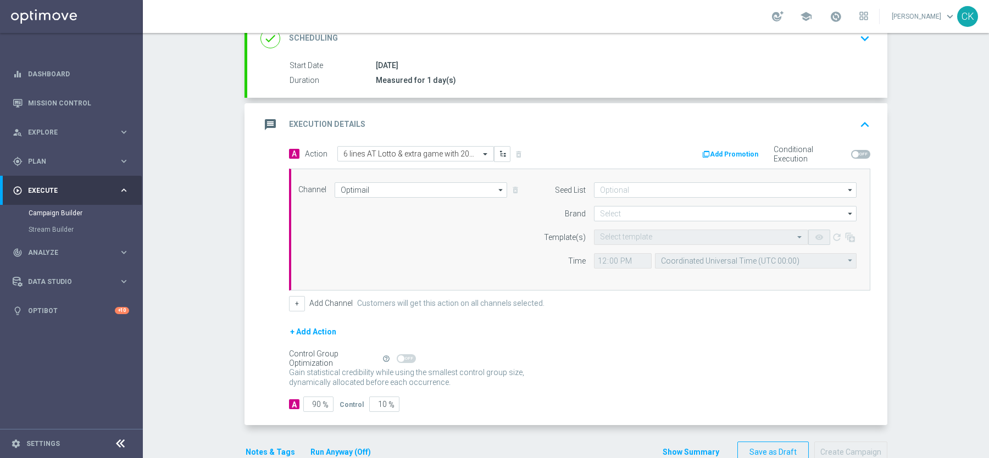
scroll to position [201, 0]
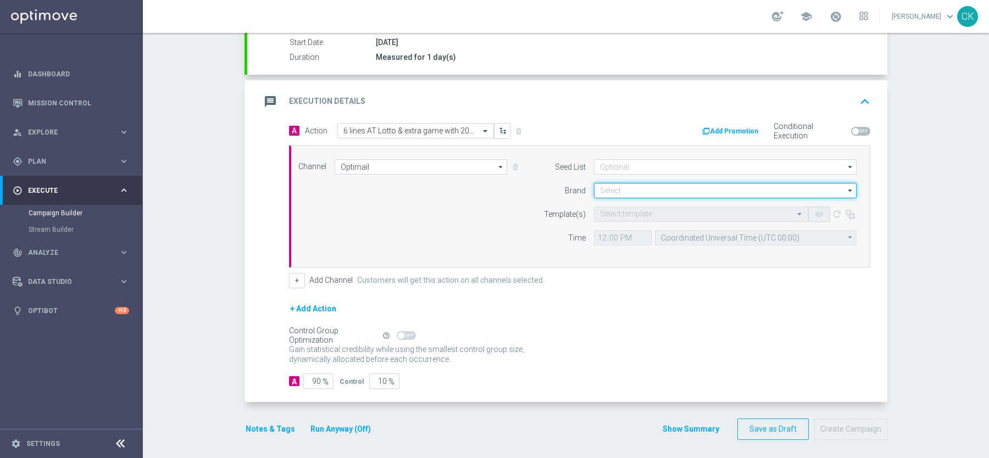
click at [677, 183] on input at bounding box center [725, 190] width 263 height 15
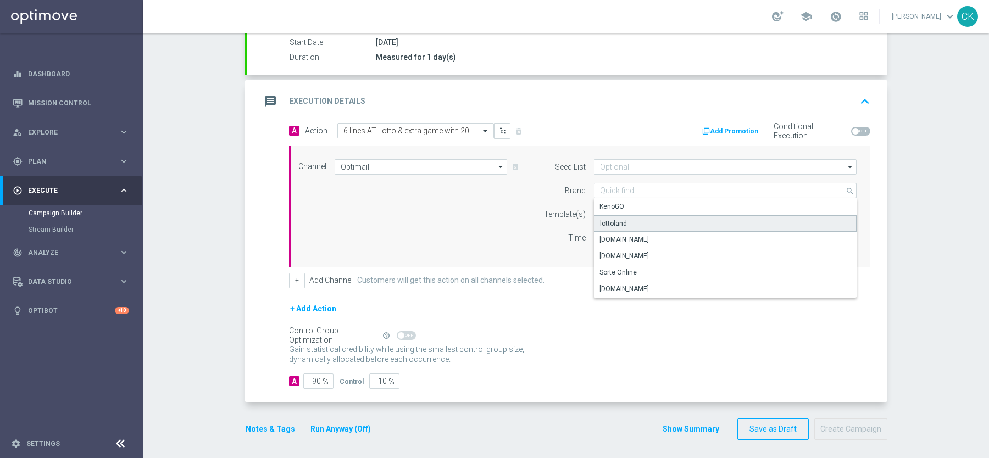
click at [660, 222] on div "lottoland" at bounding box center [725, 223] width 263 height 16
type input "lottoland"
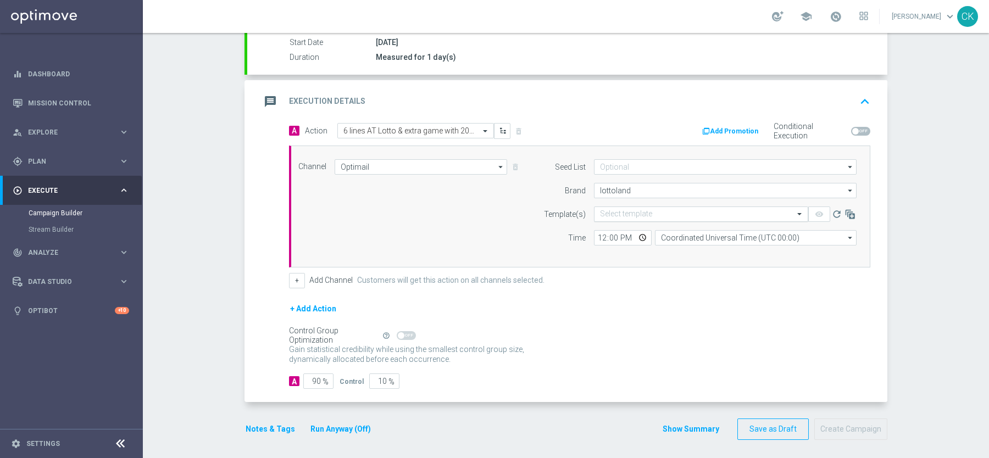
click at [653, 210] on input "text" at bounding box center [690, 214] width 180 height 9
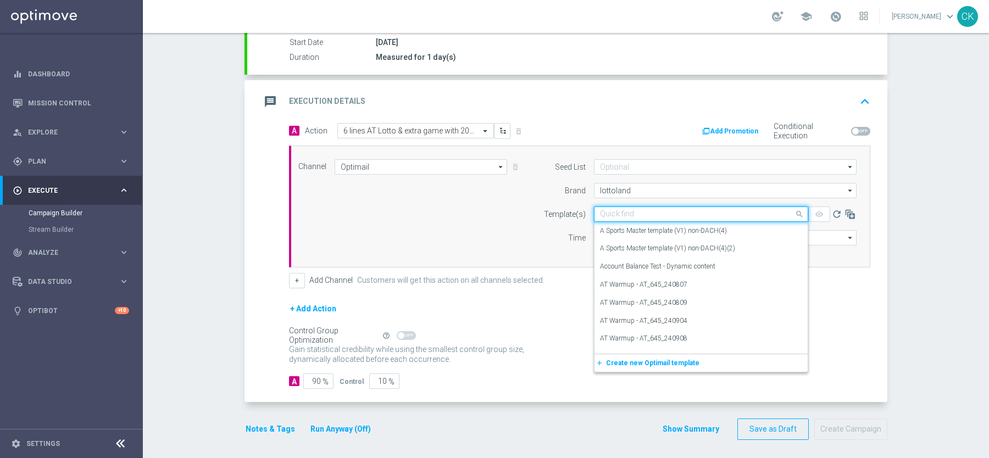
paste input "AT__645_REACT_250907__NVIP_EMA_TAC_LT"
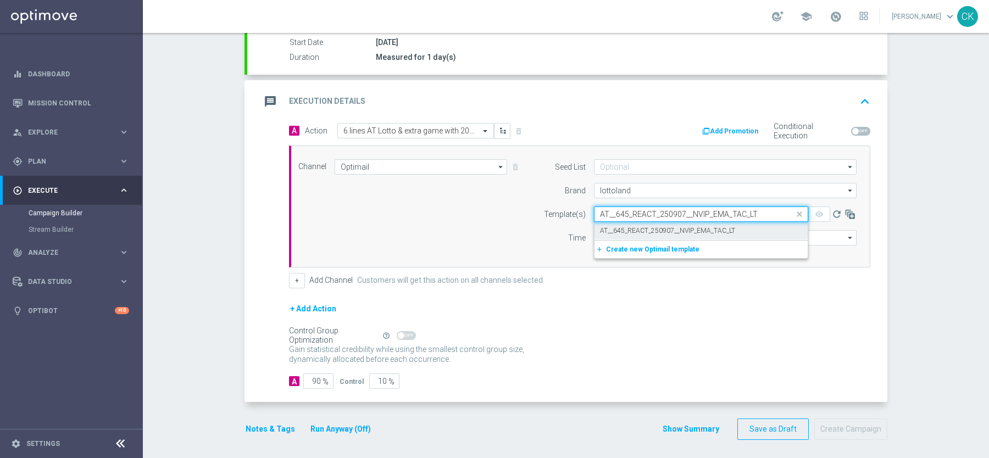
click at [640, 223] on div "AT__645_REACT_250907__NVIP_EMA_TAC_LT" at bounding box center [701, 231] width 202 height 18
type input "AT__645_REACT_250907__NVIP_EMA_TAC_LT"
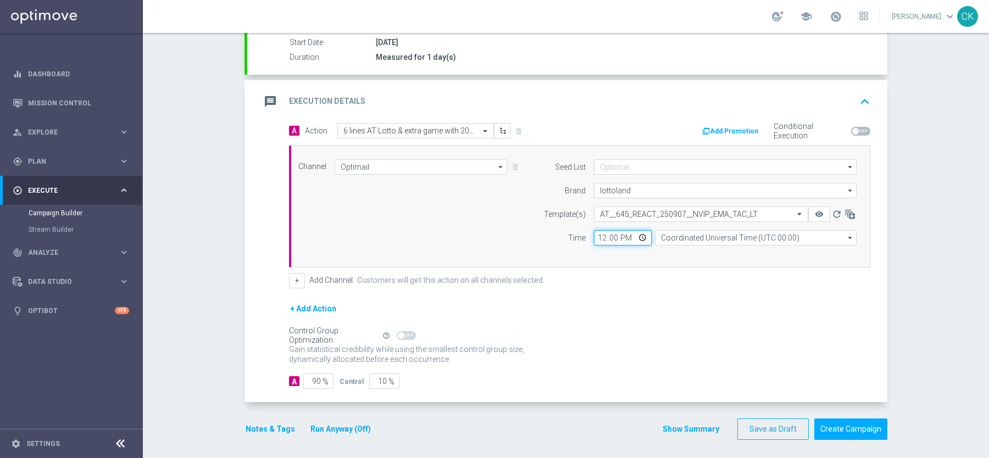
click at [602, 235] on input "12:00" at bounding box center [623, 237] width 58 height 15
type input "08:00"
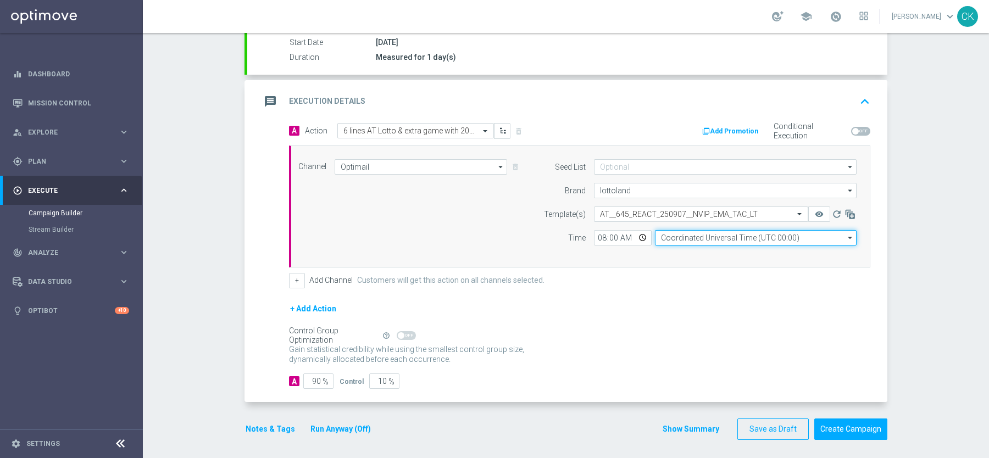
click at [711, 237] on input "Coordinated Universal Time (UTC 00:00)" at bounding box center [756, 237] width 202 height 15
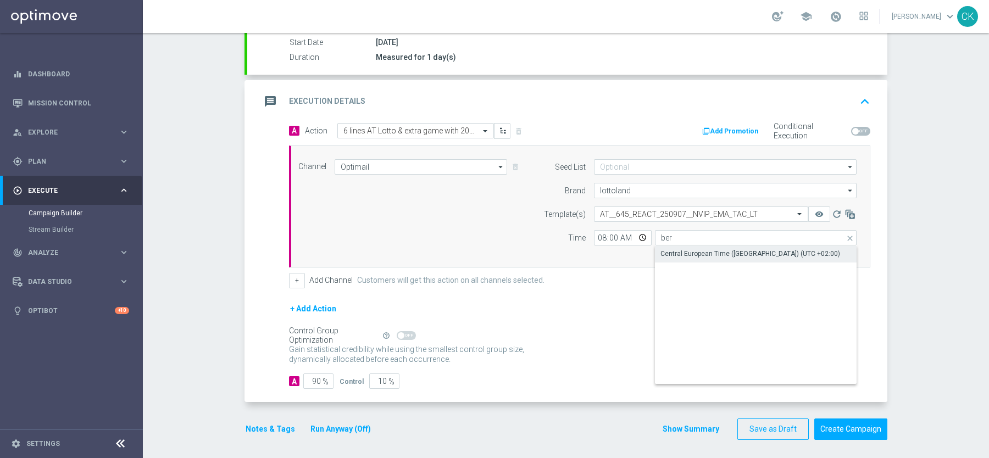
click at [700, 253] on div "Central European Time (Berlin) (UTC +02:00)" at bounding box center [751, 254] width 180 height 10
type input "Central European Time (Berlin) (UTC +02:00)"
click at [322, 379] on input "90" at bounding box center [318, 381] width 30 height 15
type input "9"
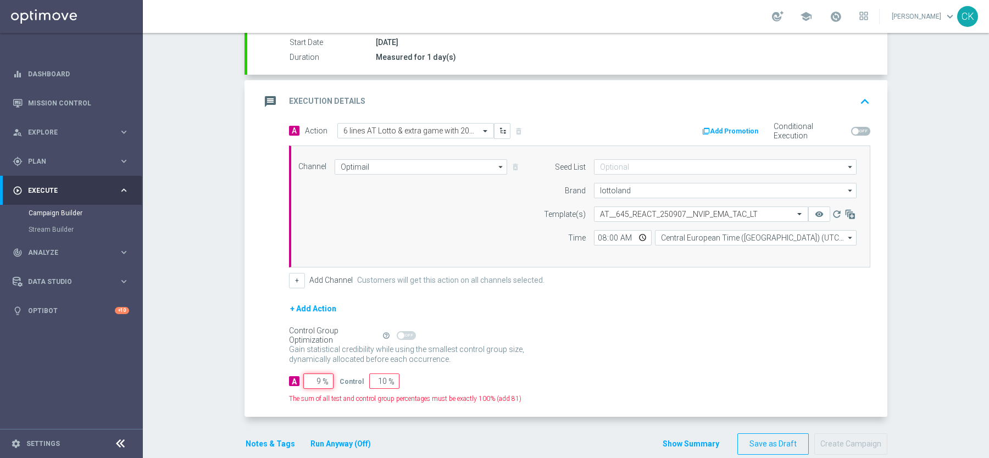
type input "91"
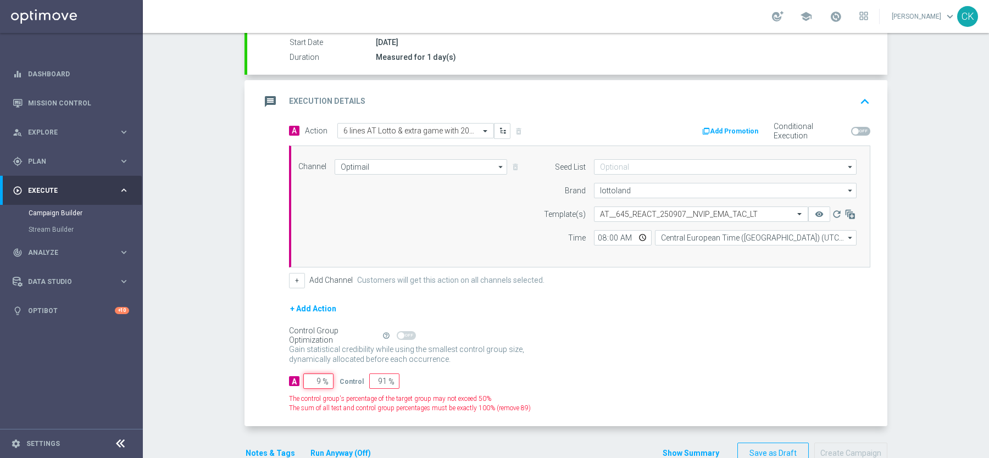
type input "98"
type input "2"
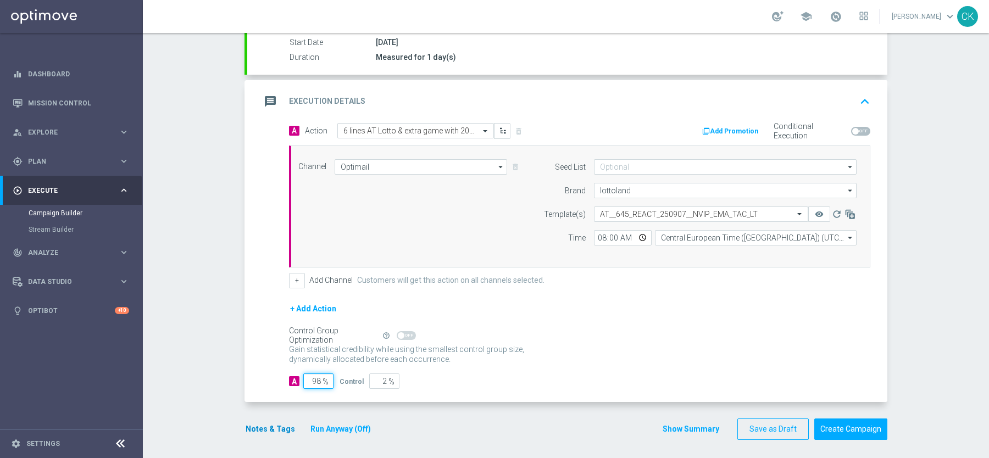
type input "98"
click at [264, 425] on button "Notes & Tags" at bounding box center [271, 430] width 52 height 14
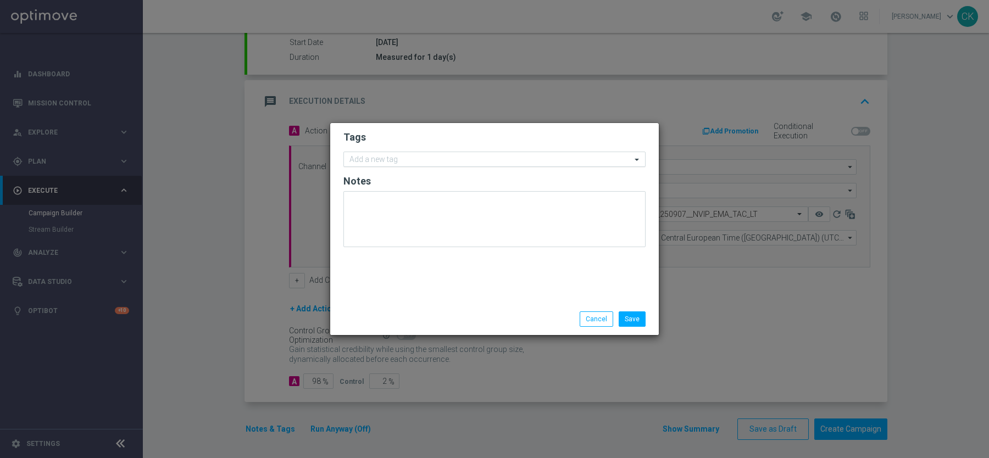
click at [397, 156] on input "text" at bounding box center [491, 160] width 282 height 9
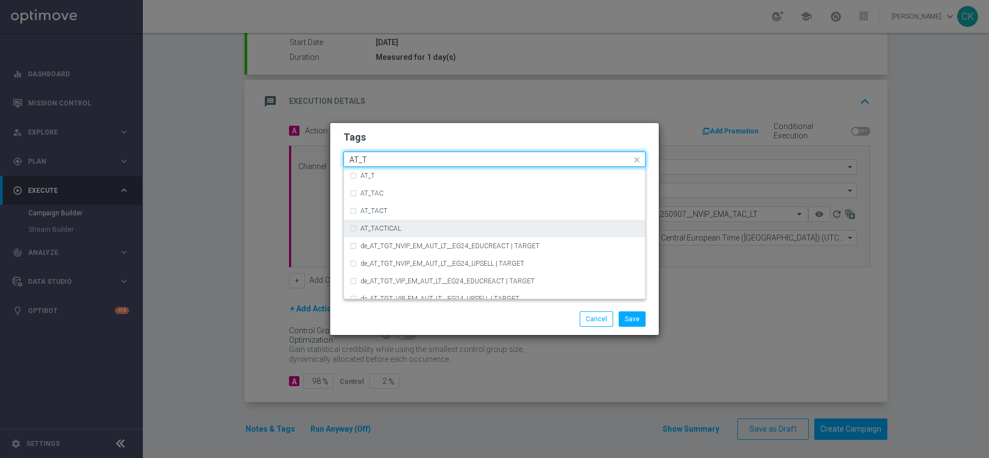
click at [408, 227] on div "AT_TACTICAL" at bounding box center [500, 228] width 279 height 7
type input "AT_T"
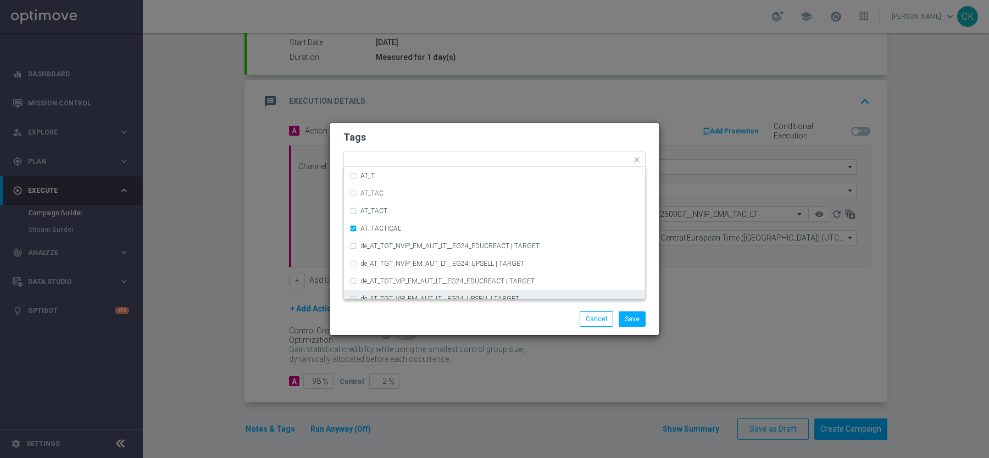
click at [406, 318] on div "Save Cancel" at bounding box center [494, 319] width 319 height 15
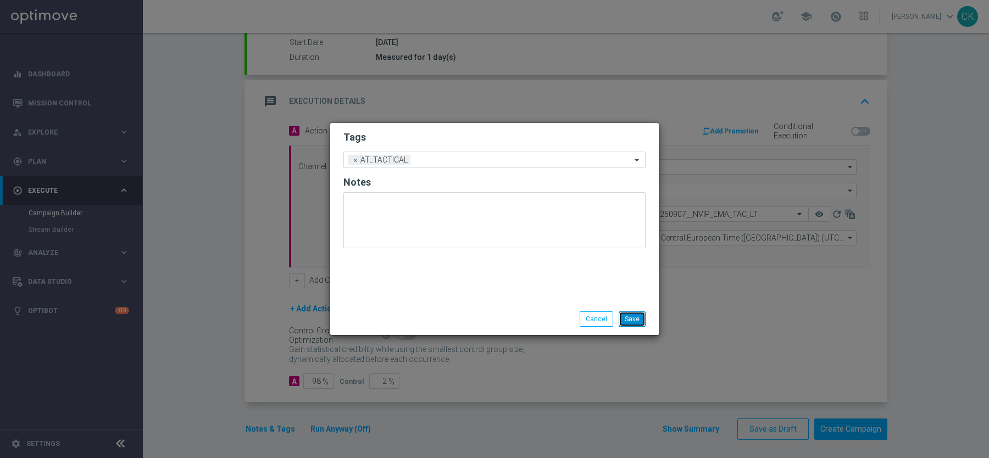
click at [639, 319] on button "Save" at bounding box center [632, 319] width 27 height 15
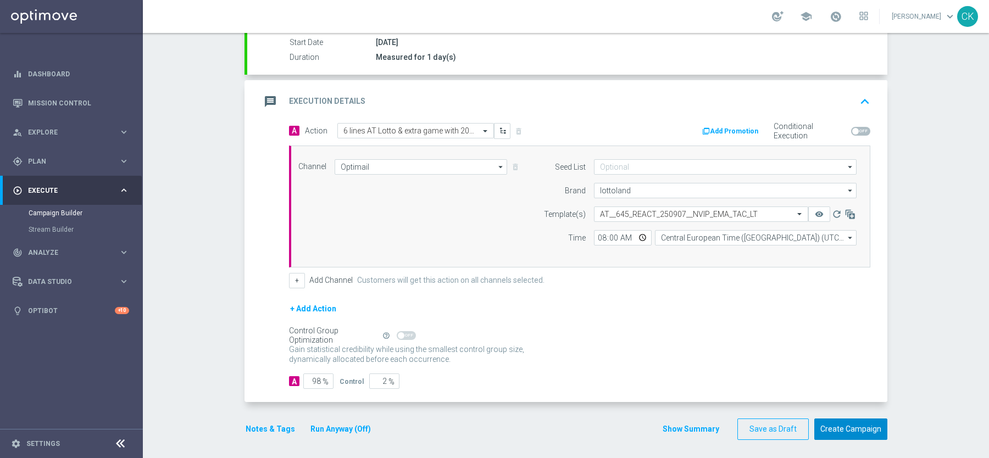
click at [864, 428] on button "Create Campaign" at bounding box center [851, 429] width 73 height 21
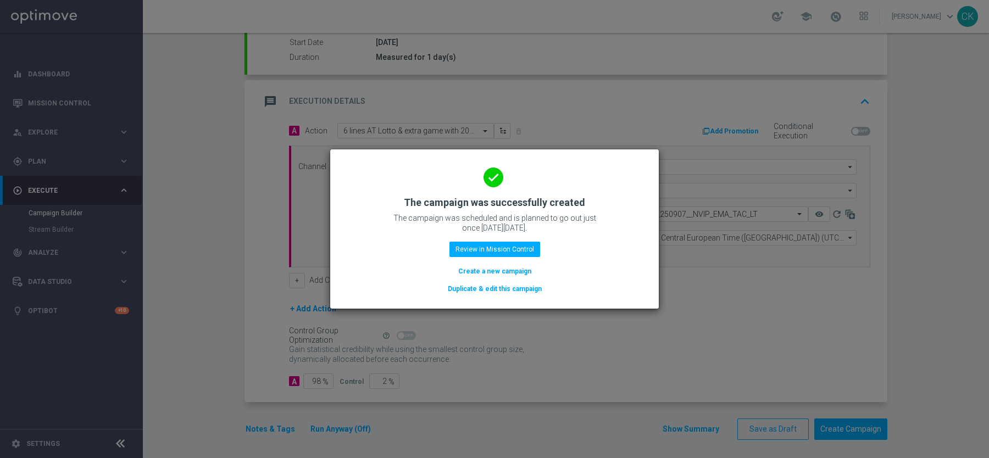
click at [490, 268] on button "Create a new campaign" at bounding box center [494, 271] width 75 height 12
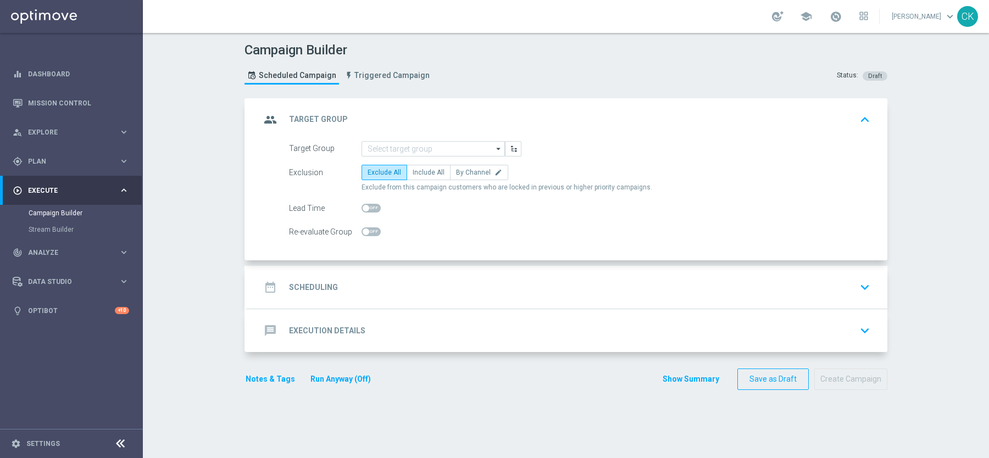
scroll to position [0, 0]
click at [438, 141] on input at bounding box center [433, 148] width 143 height 15
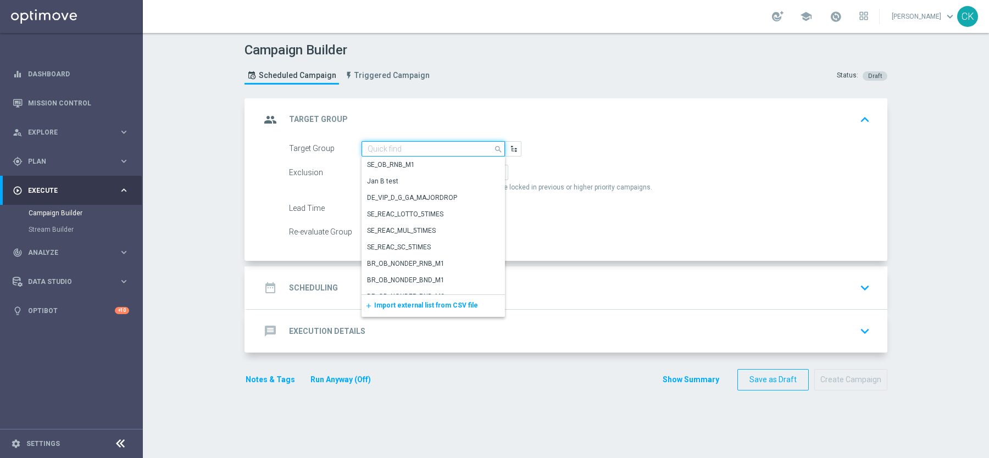
paste input "de_AT_TGT_NVIP_EM_TAC_LT__CHURNED_645"
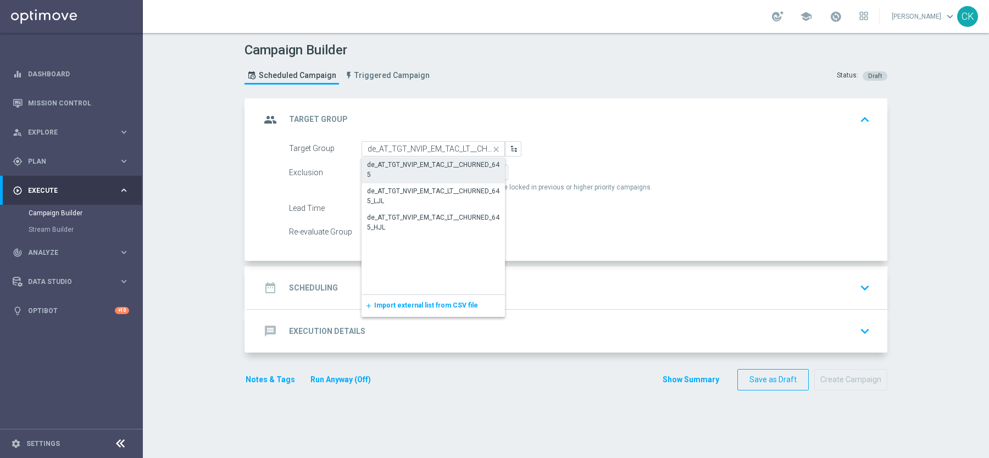
click at [412, 166] on div "de_AT_TGT_NVIP_EM_TAC_LT__CHURNED_645" at bounding box center [433, 170] width 132 height 20
type input "de_AT_TGT_NVIP_EM_TAC_LT__CHURNED_645"
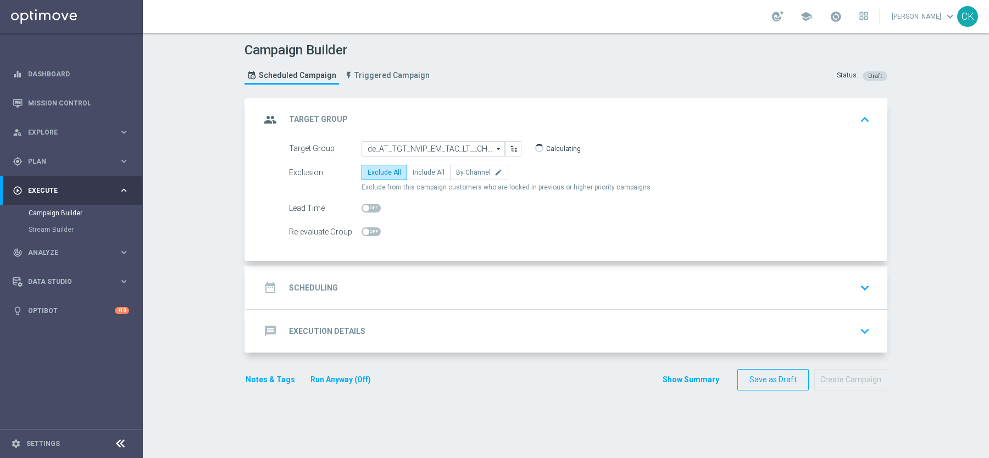
click at [412, 166] on label "Include All" at bounding box center [429, 172] width 44 height 15
click at [413, 171] on input "Include All" at bounding box center [416, 174] width 7 height 7
radio input "true"
click at [366, 207] on span at bounding box center [366, 208] width 7 height 7
click at [366, 207] on input "checkbox" at bounding box center [371, 208] width 19 height 9
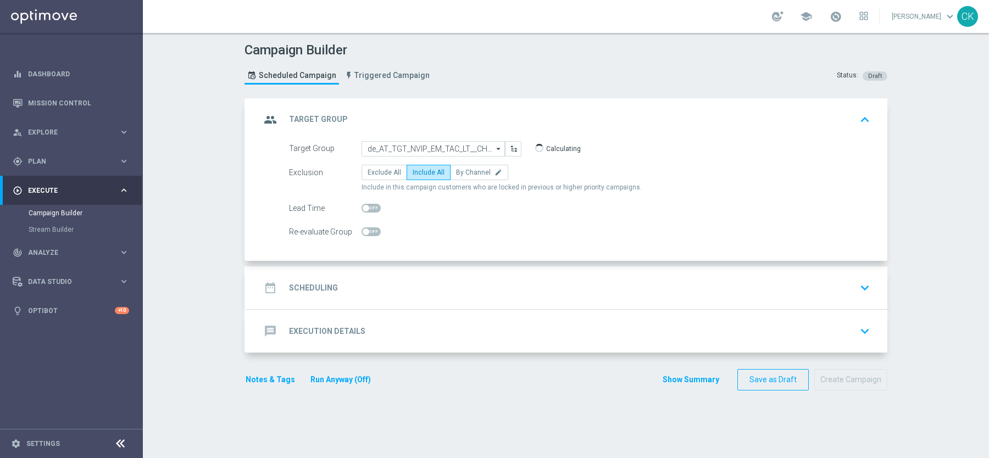
checkbox input "true"
click at [311, 279] on div "date_range Scheduling" at bounding box center [300, 288] width 78 height 20
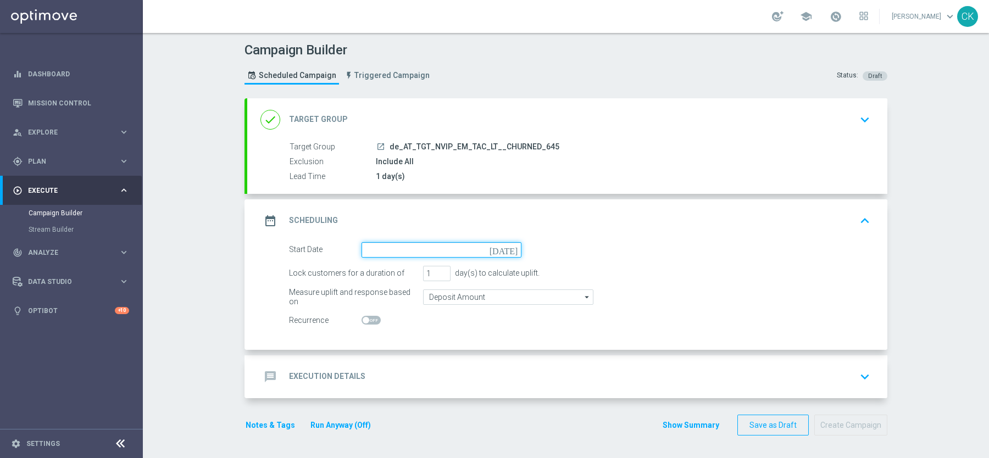
click at [434, 244] on input at bounding box center [442, 249] width 160 height 15
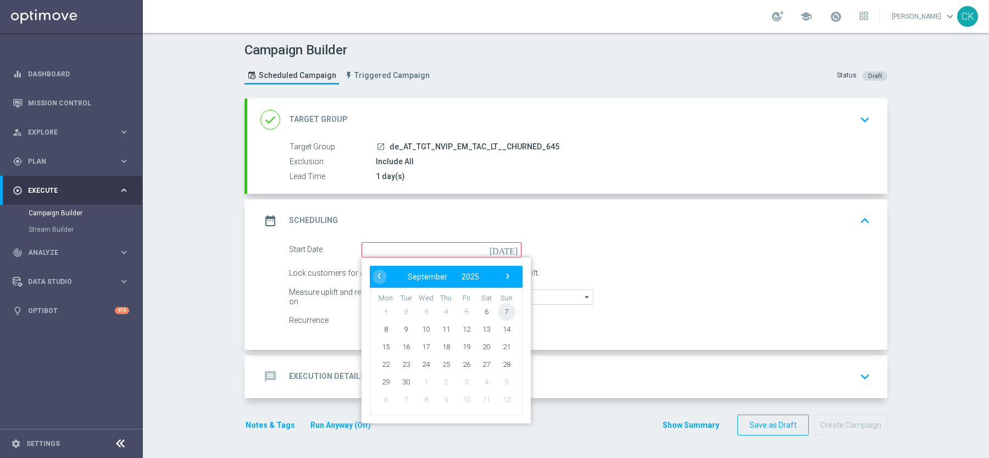
click at [508, 311] on span "7" at bounding box center [507, 312] width 18 height 18
type input "07 Sep 2025"
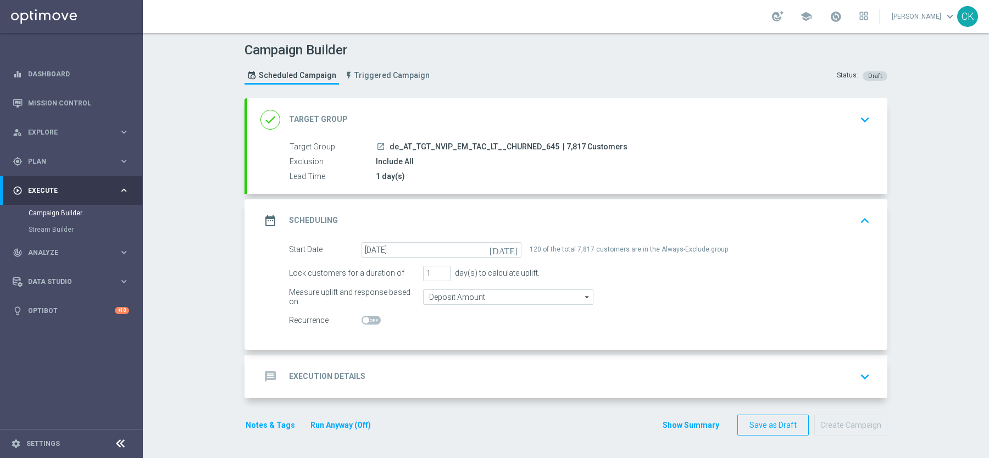
click at [324, 377] on h2 "Execution Details" at bounding box center [327, 377] width 76 height 10
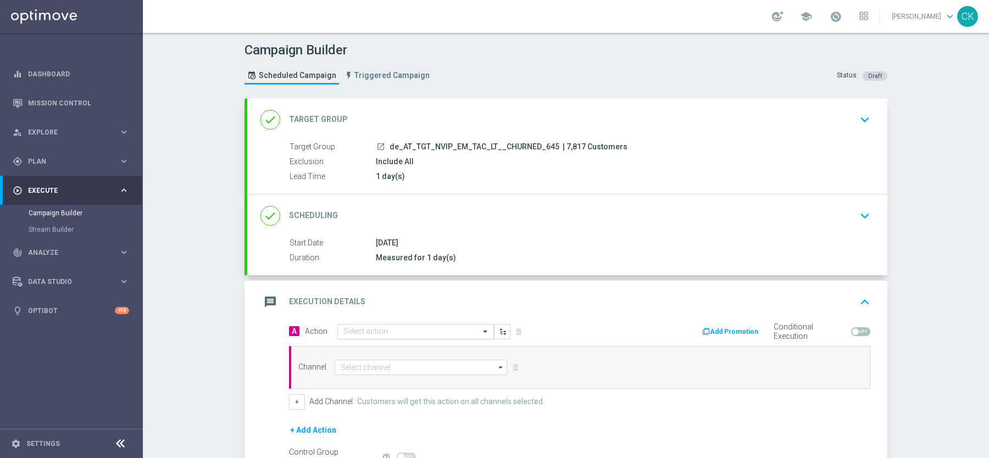
click at [403, 329] on input "text" at bounding box center [405, 332] width 123 height 9
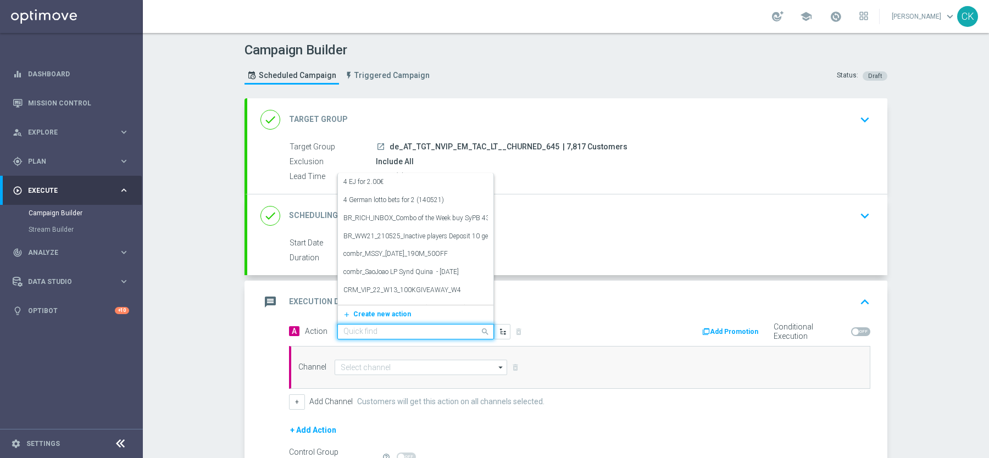
paste input "3 lines AT Lotto & extra game with 30% off"
type input "3 lines AT Lotto & extra game with 30% off"
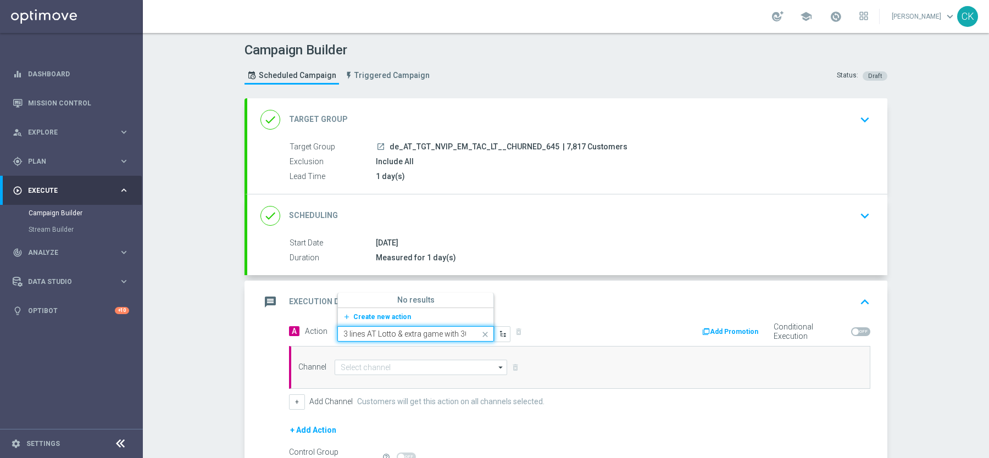
scroll to position [0, 18]
click at [364, 318] on span "Create new action" at bounding box center [382, 317] width 58 height 8
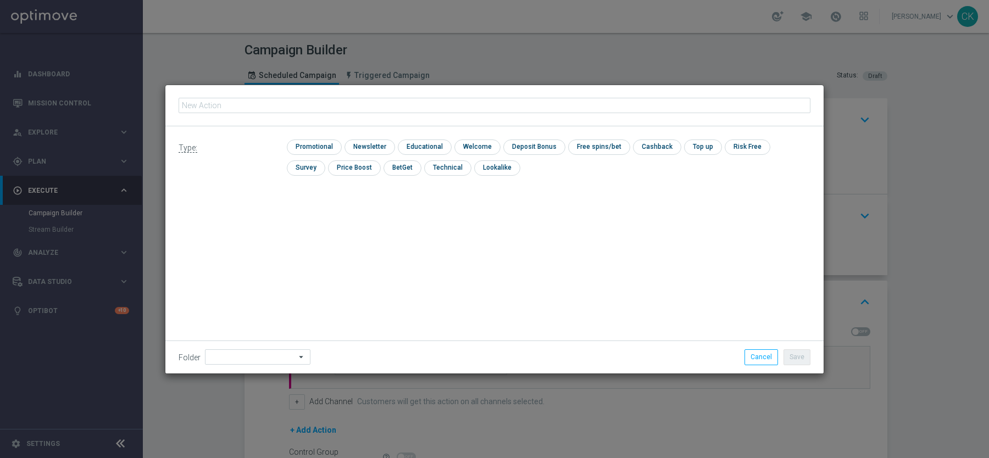
type input "3 lines AT Lotto & extra game with 30% off"
click at [323, 141] on input "checkbox" at bounding box center [313, 147] width 52 height 15
checkbox input "true"
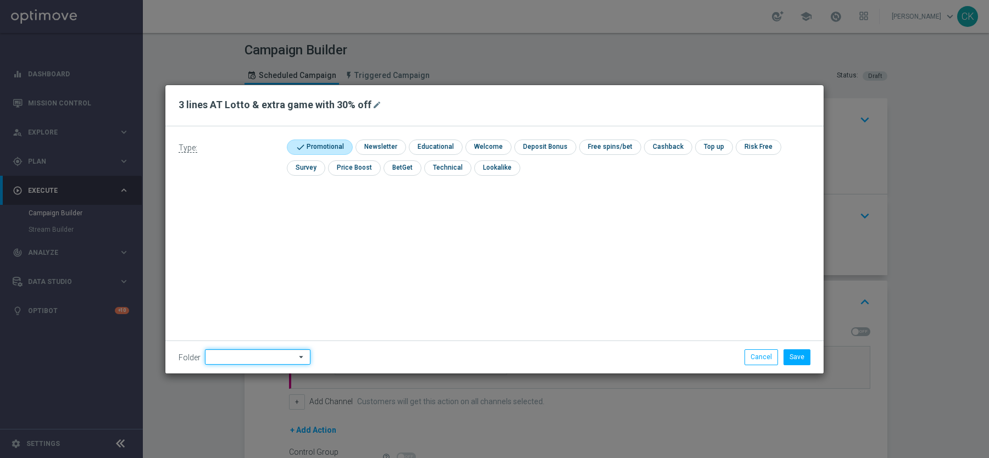
click at [239, 355] on input at bounding box center [258, 357] width 106 height 15
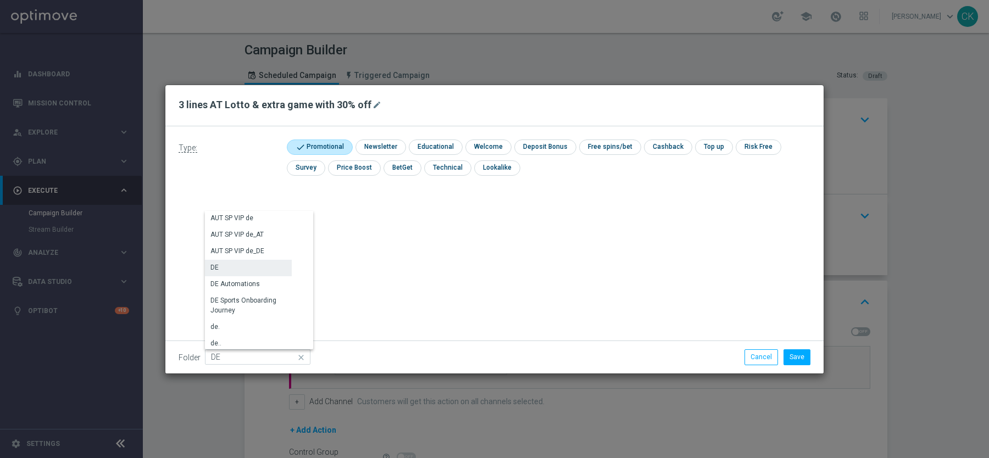
click at [253, 267] on div "DE" at bounding box center [248, 267] width 87 height 15
type input "DE"
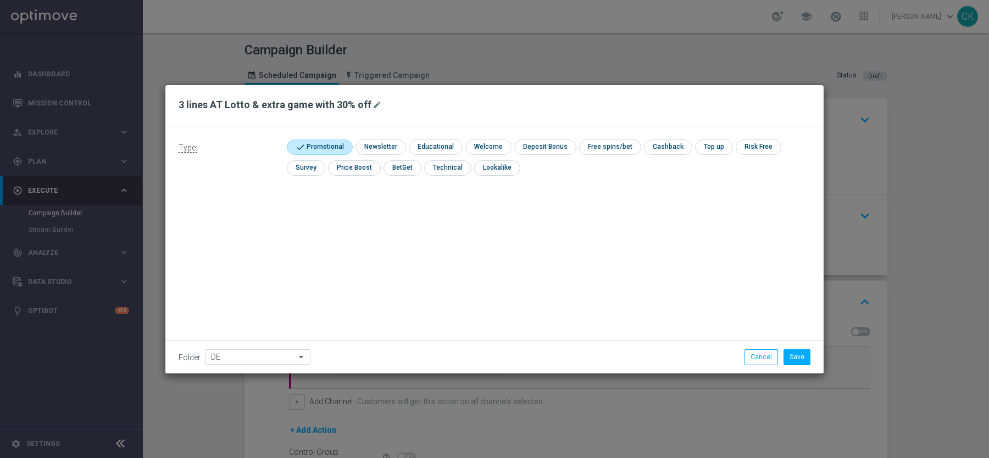
click at [253, 267] on div "Type: check Promotional check Newsletter check Educational check Welcome check …" at bounding box center [494, 249] width 659 height 247
click at [794, 358] on button "Save" at bounding box center [797, 357] width 27 height 15
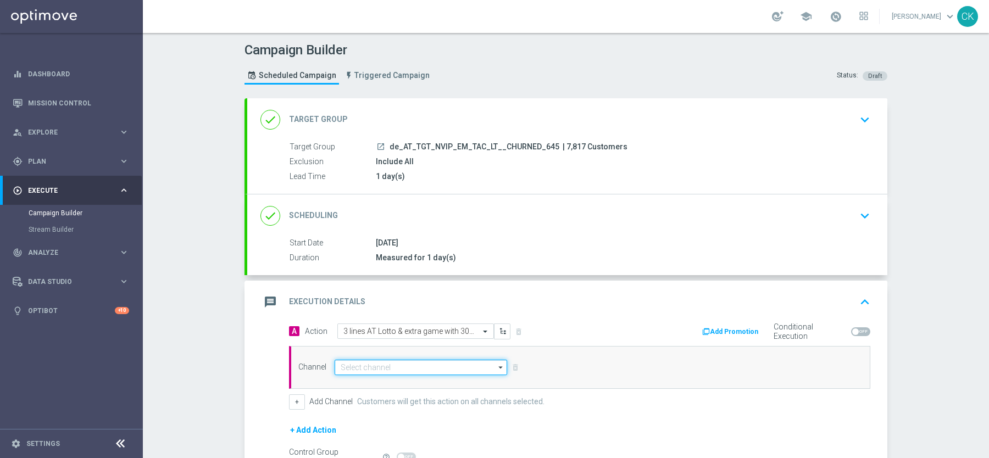
click at [409, 362] on input at bounding box center [421, 367] width 173 height 15
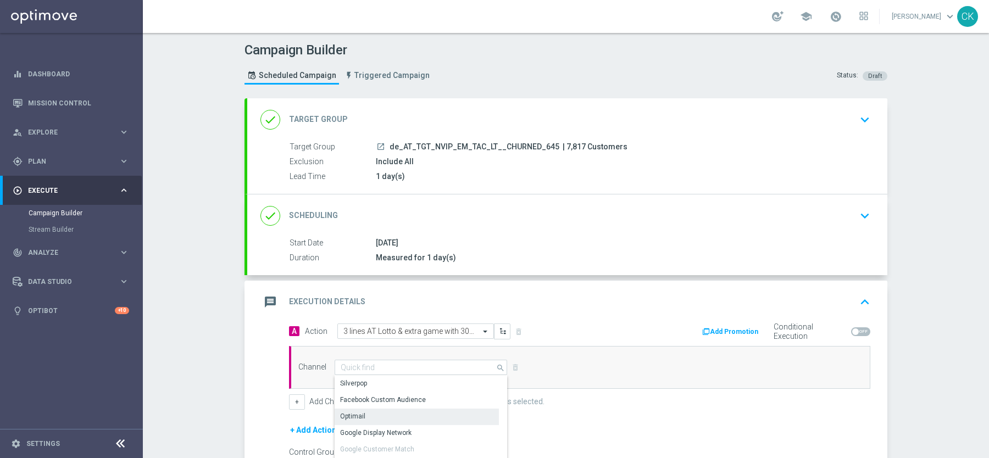
click at [369, 412] on div "Optimail" at bounding box center [417, 416] width 164 height 15
type input "Optimail"
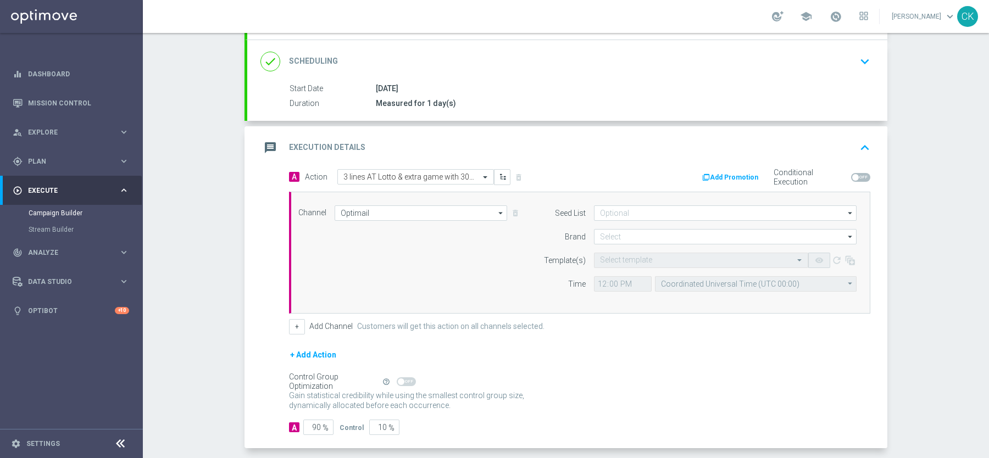
scroll to position [163, 0]
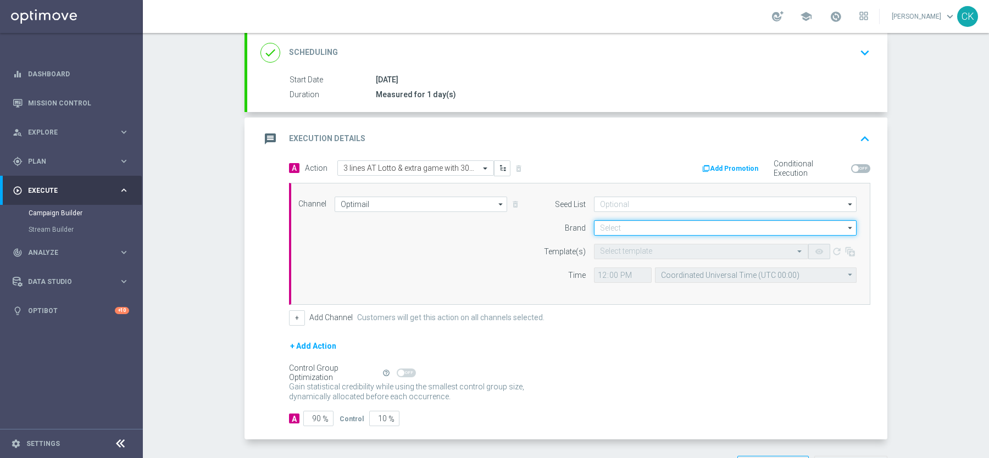
click at [619, 226] on input at bounding box center [725, 227] width 263 height 15
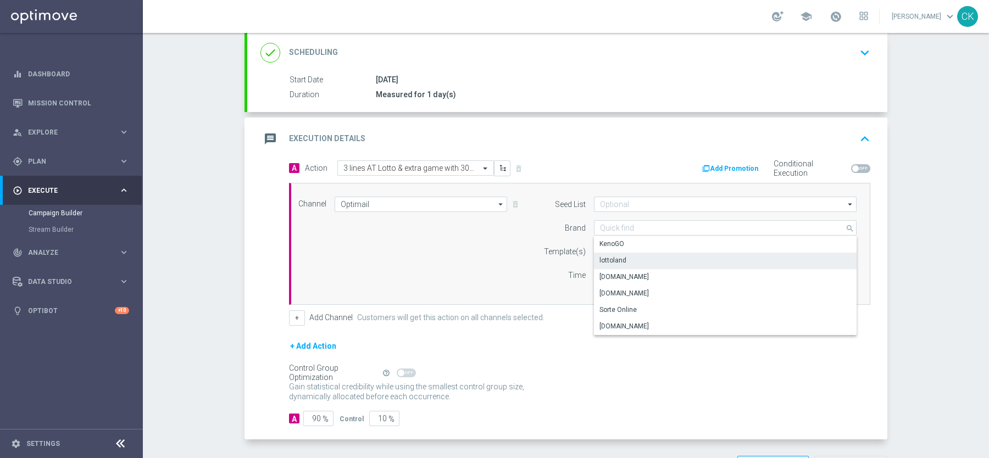
click at [623, 261] on div "lottoland" at bounding box center [613, 261] width 27 height 10
type input "lottoland"
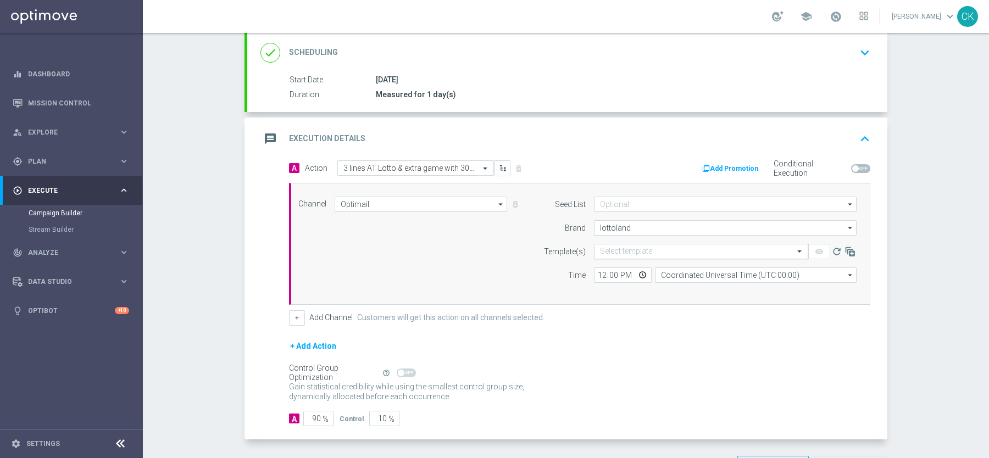
click at [614, 247] on input "text" at bounding box center [690, 251] width 180 height 9
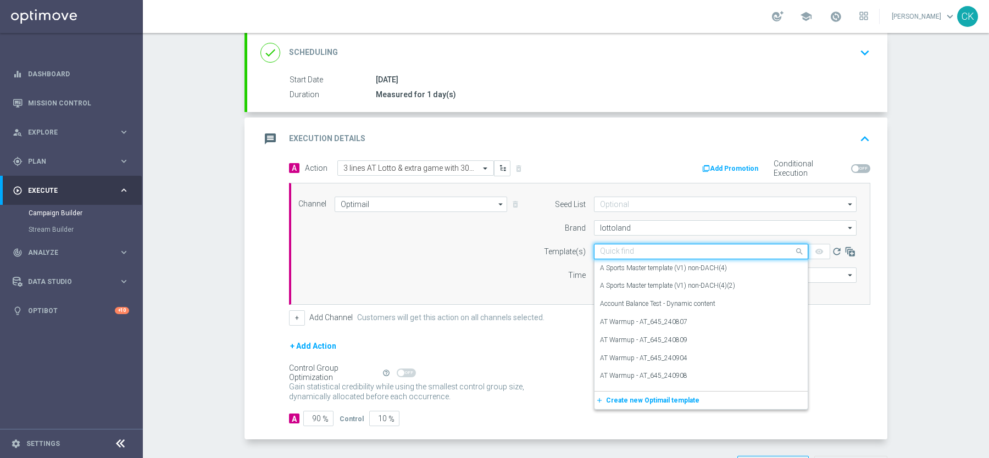
paste input "AT__645_CHURNED_250907__NVIP_EMA_TAC_LT"
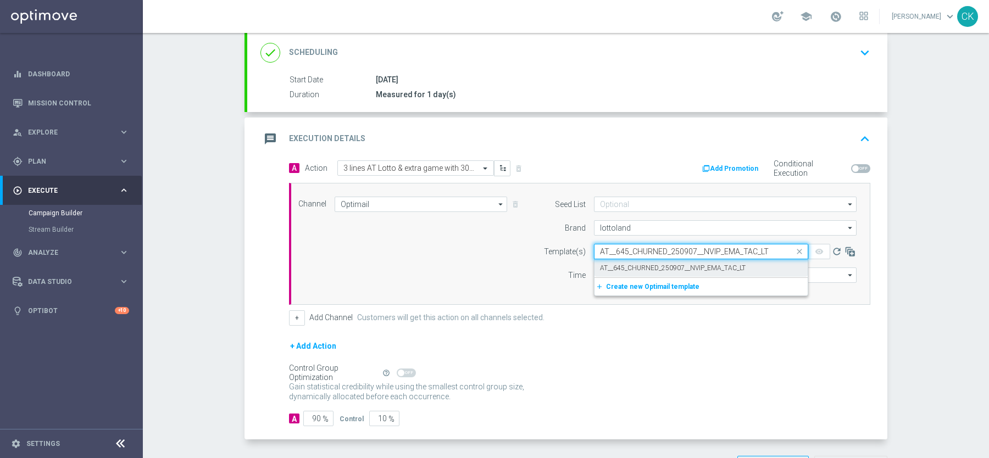
click at [614, 264] on label "AT__645_CHURNED_250907__NVIP_EMA_TAC_LT" at bounding box center [673, 268] width 146 height 9
type input "AT__645_CHURNED_250907__NVIP_EMA_TAC_LT"
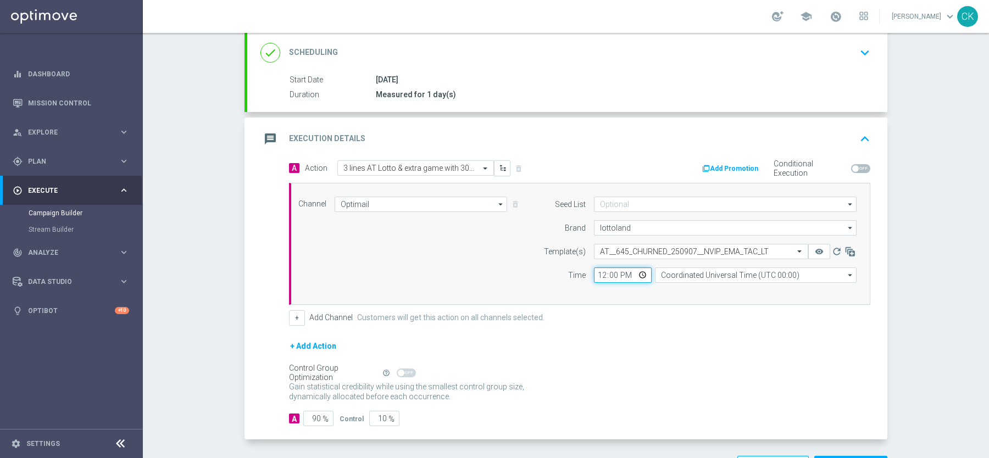
click at [599, 271] on input "12:00" at bounding box center [623, 275] width 58 height 15
type input "08:00"
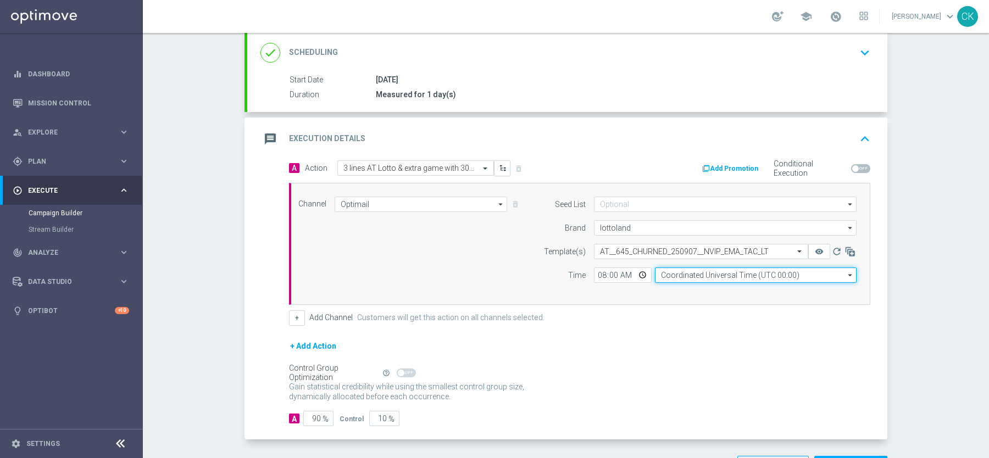
click at [710, 272] on input "Coordinated Universal Time (UTC 00:00)" at bounding box center [756, 275] width 202 height 15
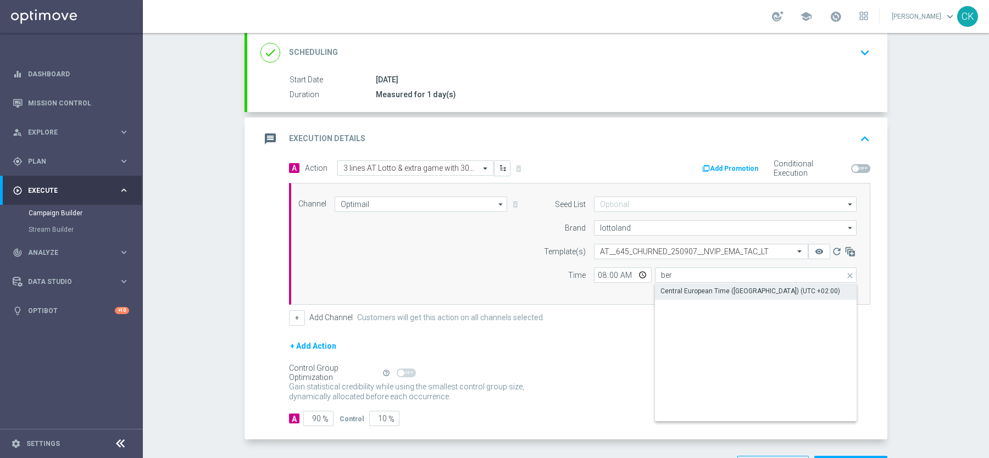
click at [711, 287] on div "Central European Time (Berlin) (UTC +02:00)" at bounding box center [751, 291] width 180 height 10
type input "Central European Time (Berlin) (UTC +02:00)"
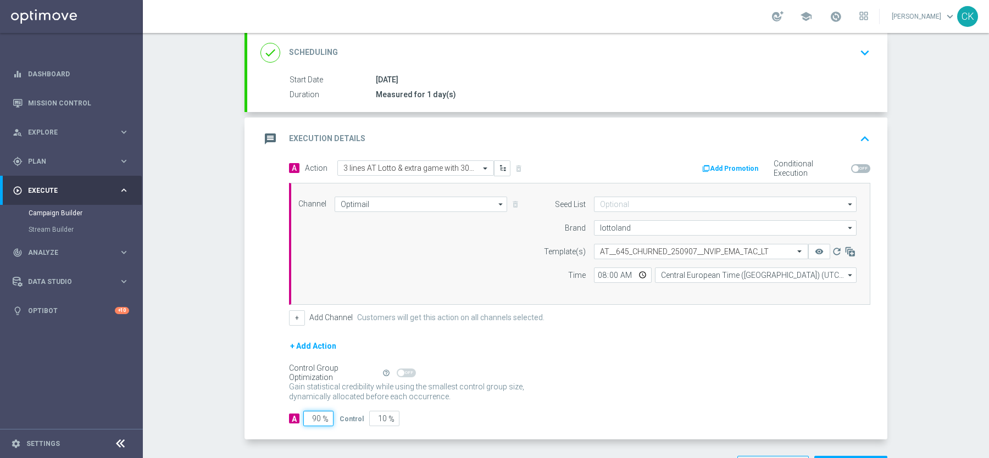
click at [320, 413] on input "90" at bounding box center [318, 418] width 30 height 15
type input "9"
type input "91"
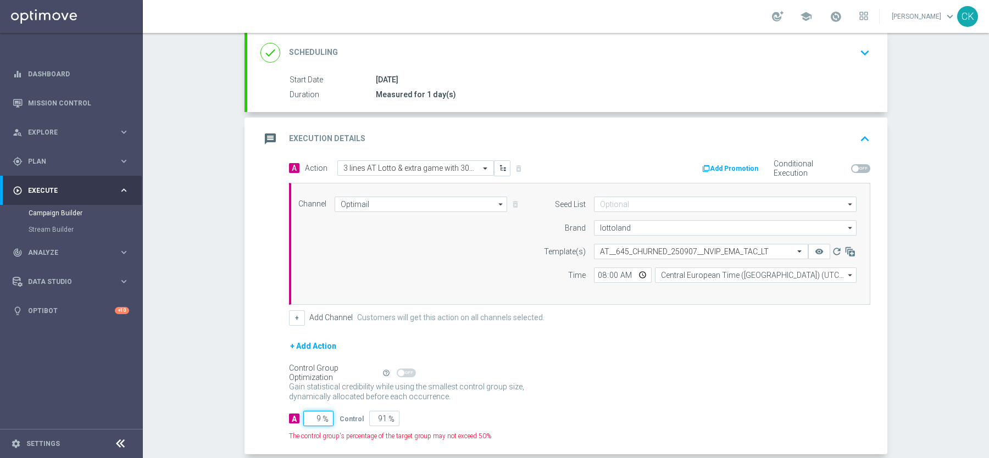
type input "98"
type input "2"
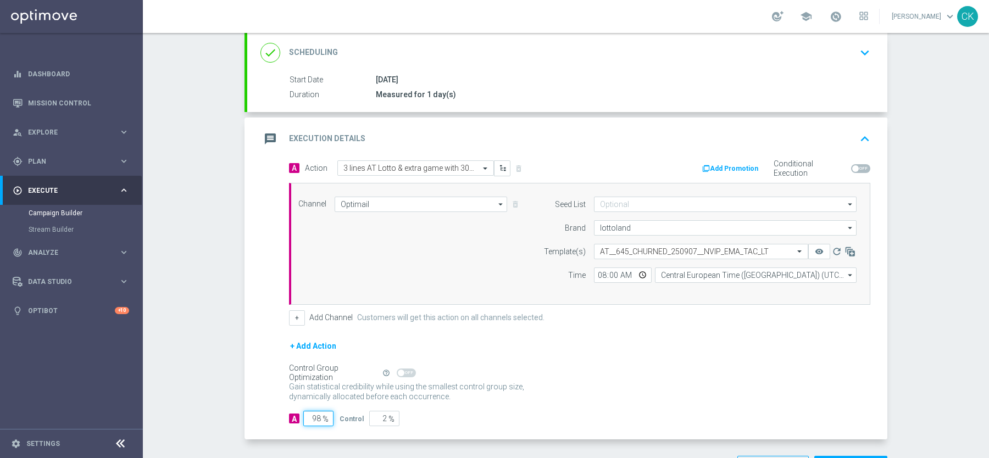
type input "98"
click at [485, 389] on p "Gain higher response rates by matching the most effective action with each cust…" at bounding box center [412, 397] width 247 height 30
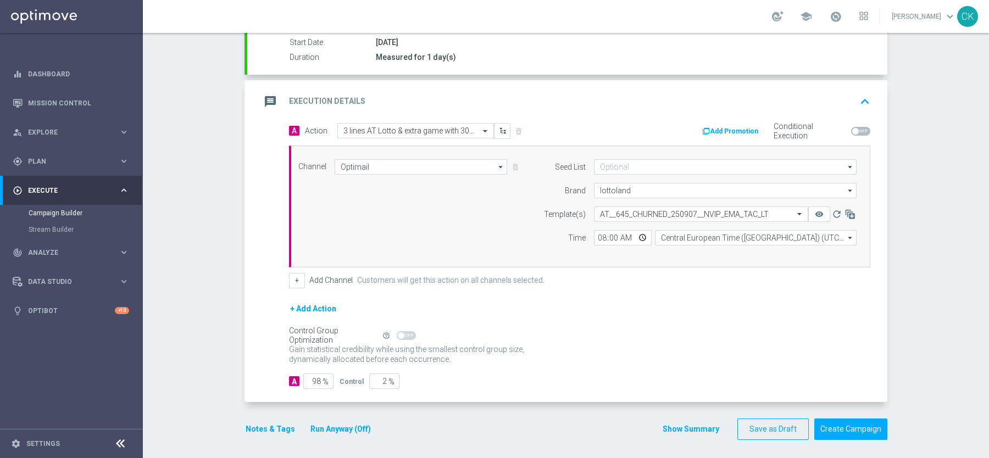
scroll to position [200, 0]
click at [253, 427] on button "Notes & Tags" at bounding box center [271, 431] width 52 height 14
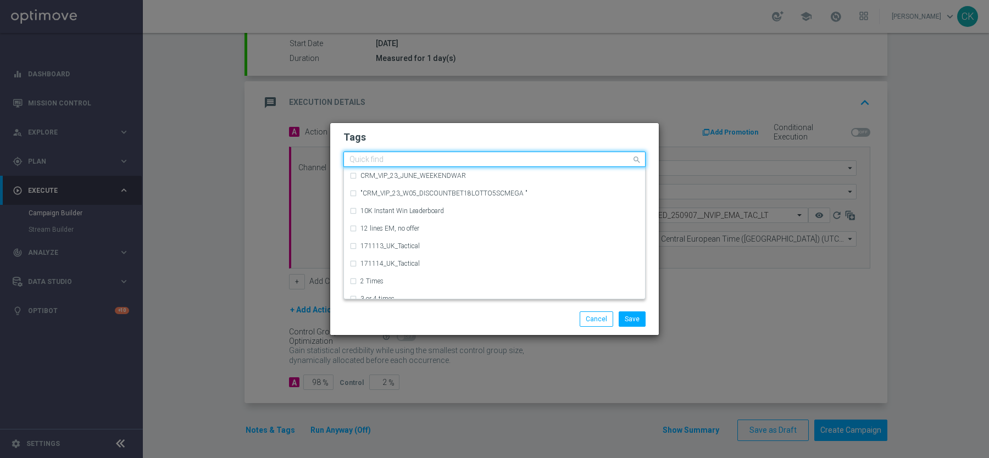
click at [375, 157] on input "text" at bounding box center [491, 160] width 282 height 9
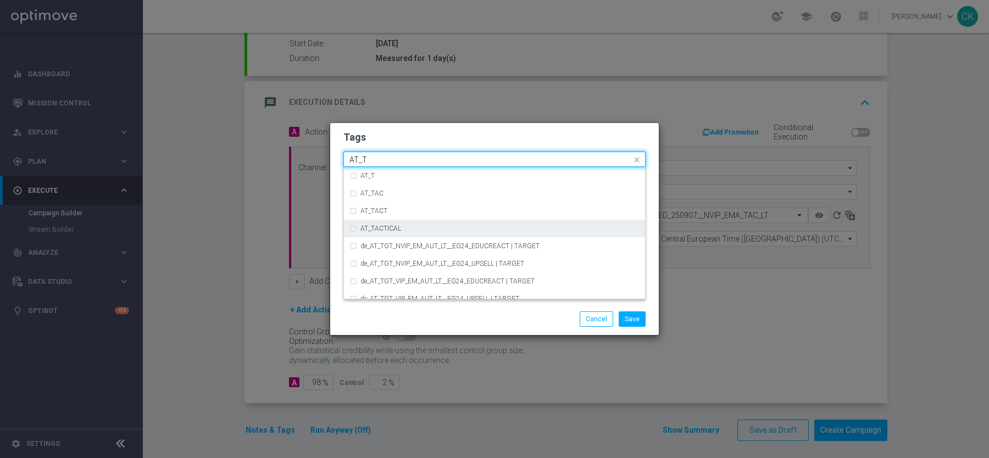
click at [389, 228] on label "AT_TACTICAL" at bounding box center [381, 228] width 41 height 7
type input "AT_T"
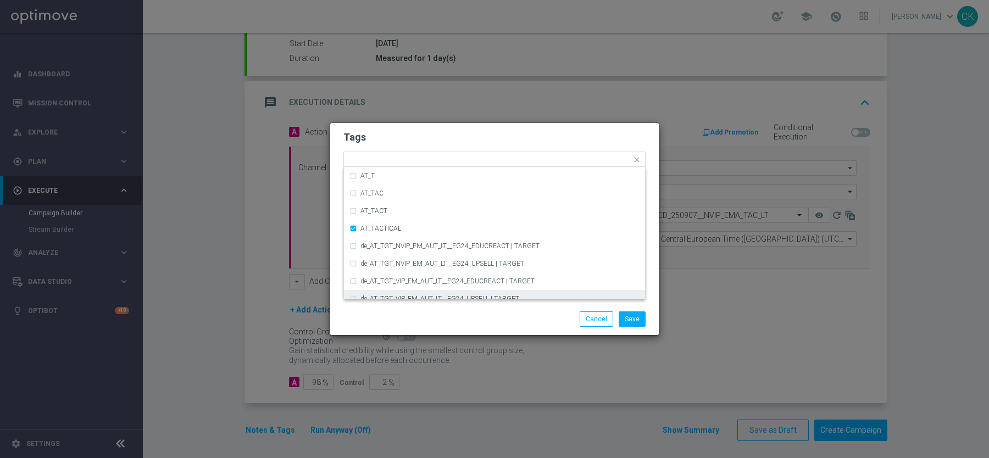
click at [450, 319] on div "Save Cancel" at bounding box center [547, 319] width 213 height 15
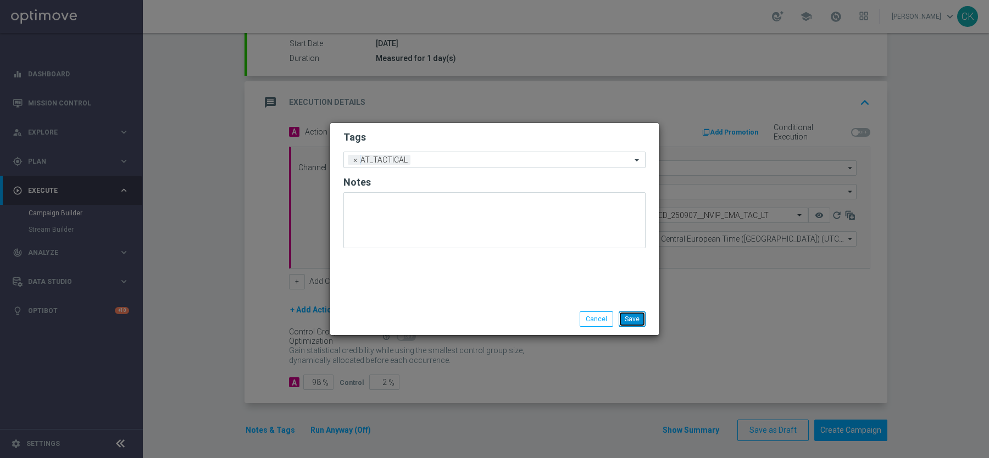
click at [639, 317] on button "Save" at bounding box center [632, 319] width 27 height 15
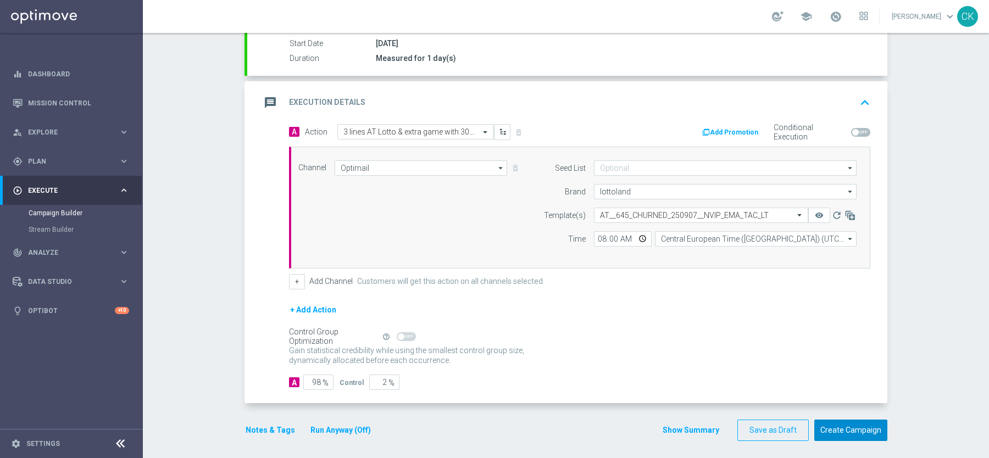
click at [842, 424] on button "Create Campaign" at bounding box center [851, 430] width 73 height 21
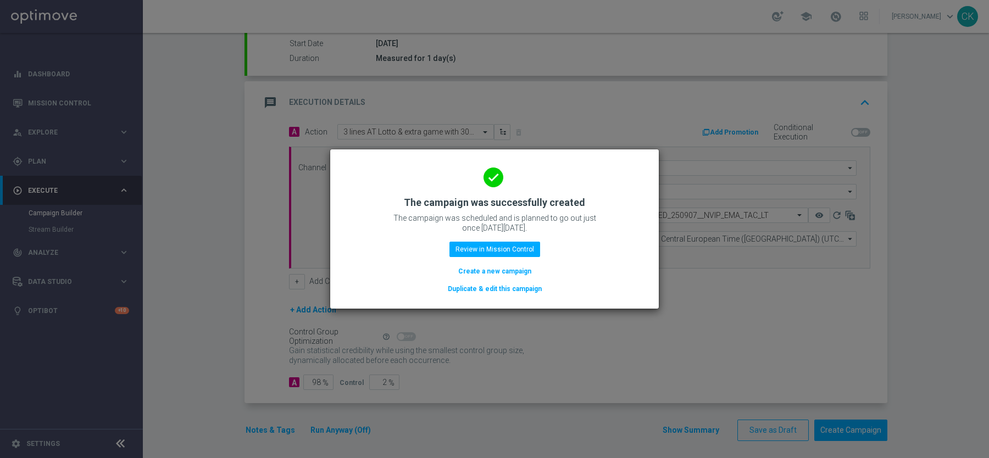
click at [478, 268] on button "Create a new campaign" at bounding box center [494, 271] width 75 height 12
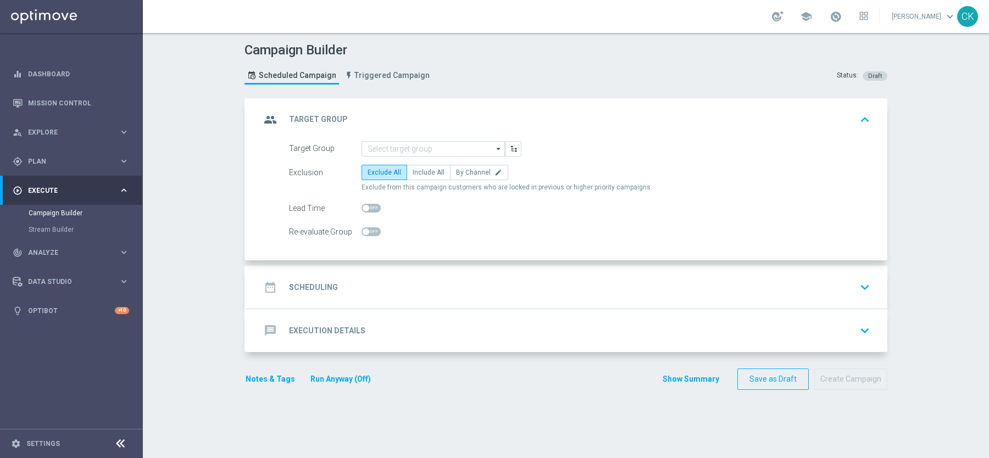
scroll to position [0, 0]
